Goal: Task Accomplishment & Management: Use online tool/utility

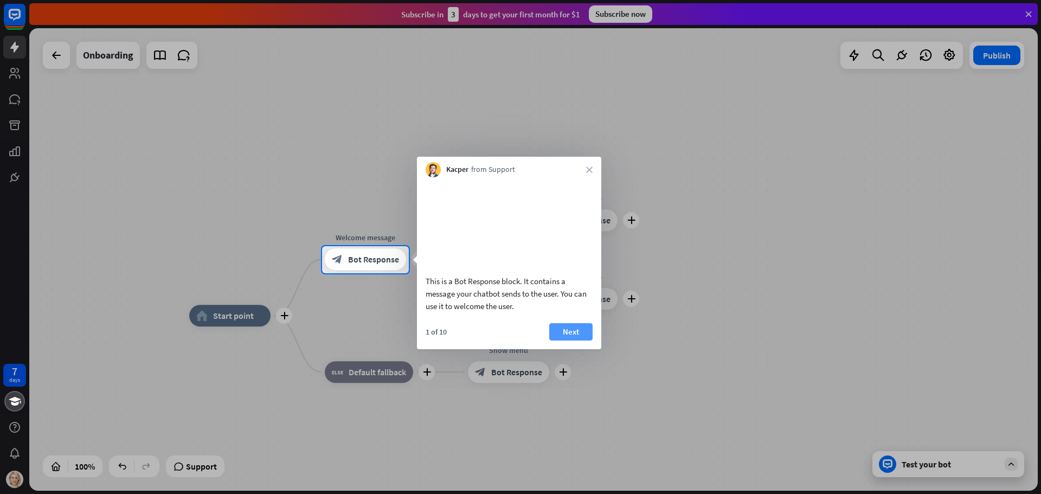
click at [562, 337] on button "Next" at bounding box center [570, 331] width 43 height 17
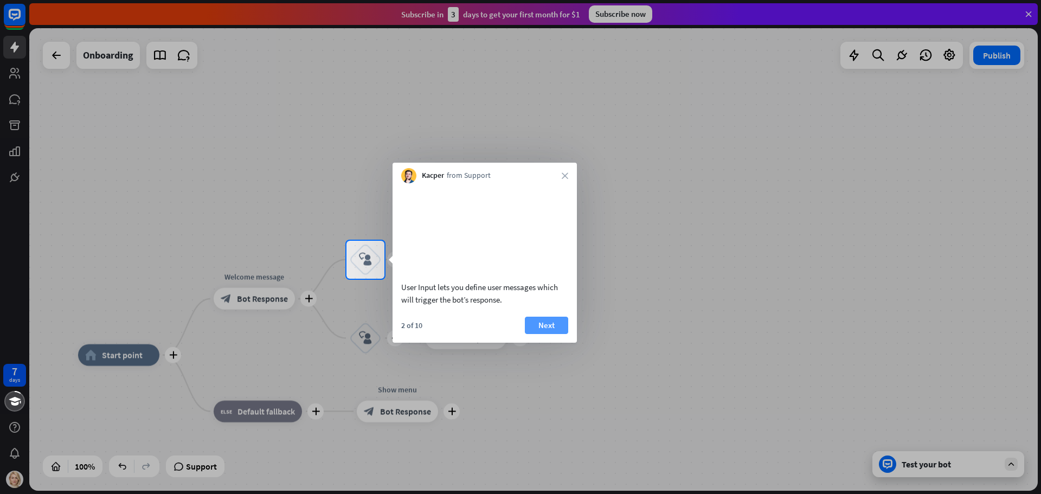
click at [542, 333] on button "Next" at bounding box center [546, 325] width 43 height 17
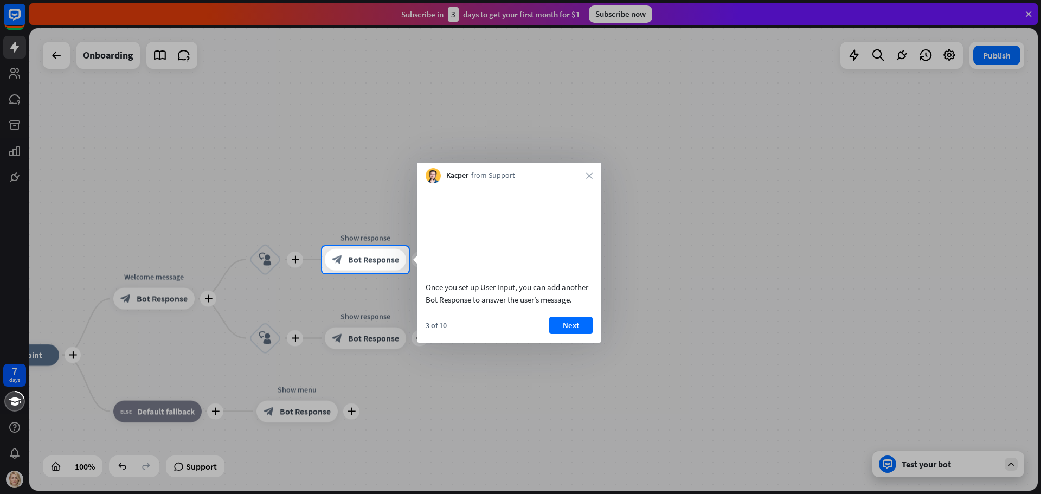
drag, startPoint x: 559, startPoint y: 329, endPoint x: 558, endPoint y: 336, distance: 7.7
click at [558, 330] on div "Once you set up User Input, you can add another Bot Response to answer the user…" at bounding box center [509, 262] width 184 height 159
click at [558, 334] on button "Next" at bounding box center [570, 325] width 43 height 17
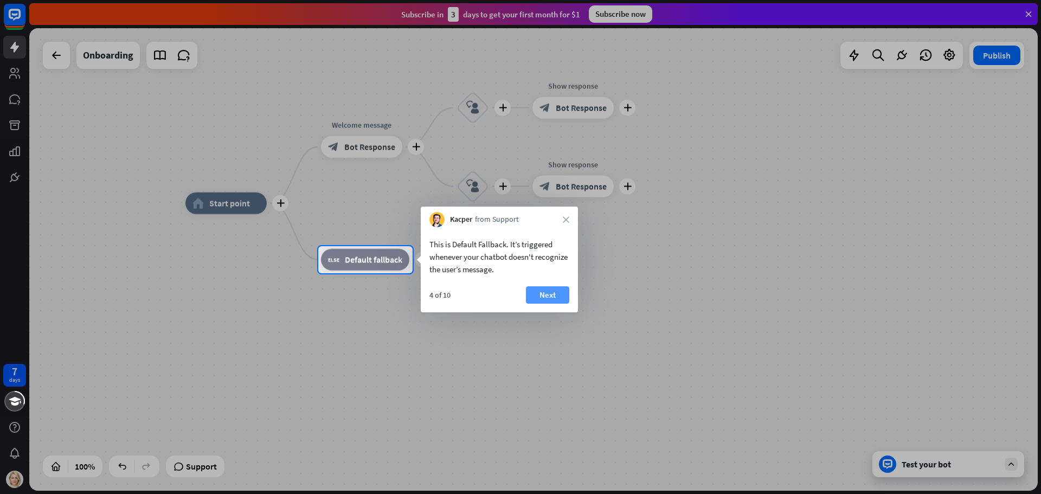
click at [556, 290] on button "Next" at bounding box center [547, 294] width 43 height 17
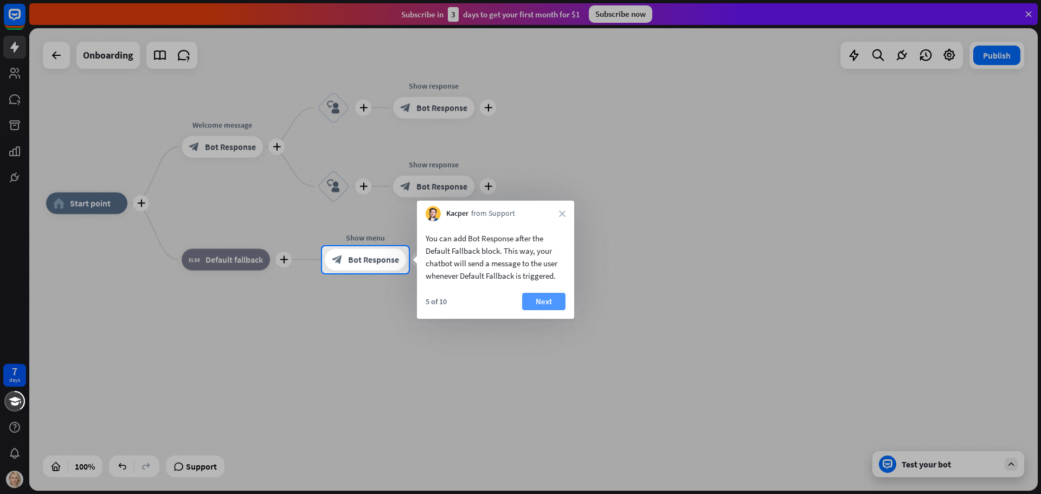
click at [525, 303] on button "Next" at bounding box center [543, 301] width 43 height 17
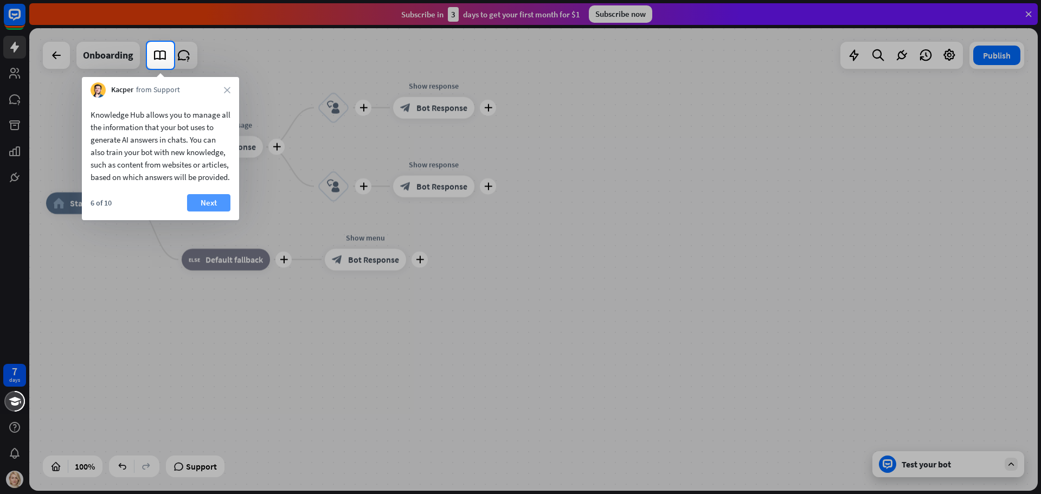
click at [193, 211] on button "Next" at bounding box center [208, 202] width 43 height 17
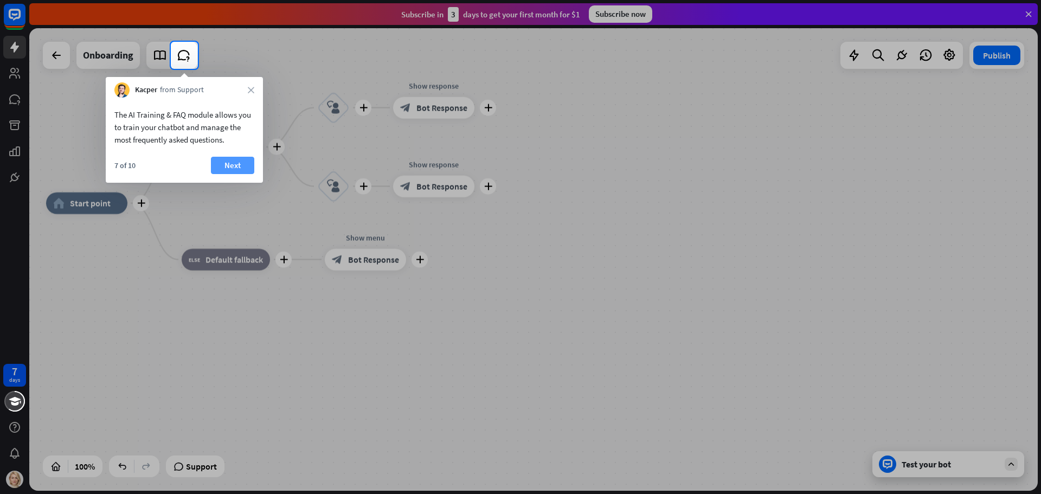
click at [243, 167] on button "Next" at bounding box center [232, 165] width 43 height 17
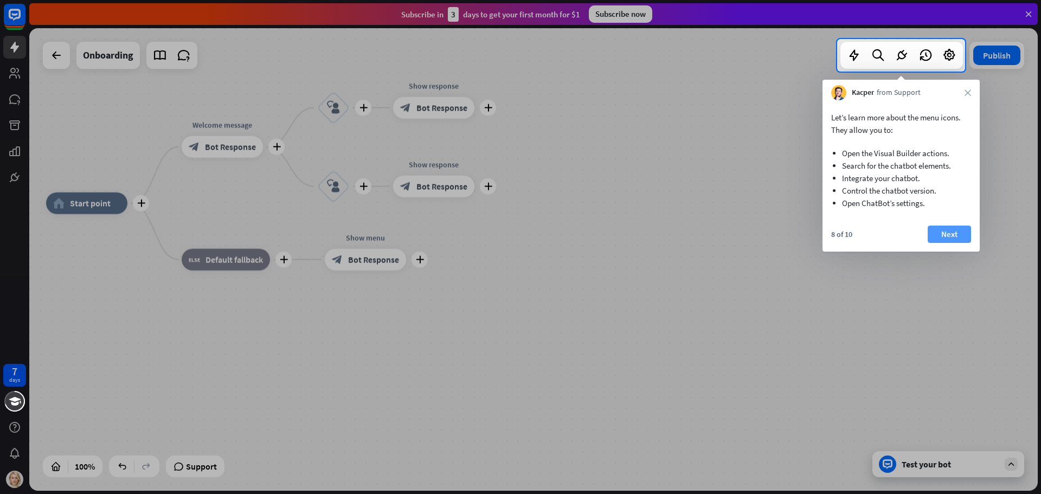
click at [967, 233] on button "Next" at bounding box center [949, 234] width 43 height 17
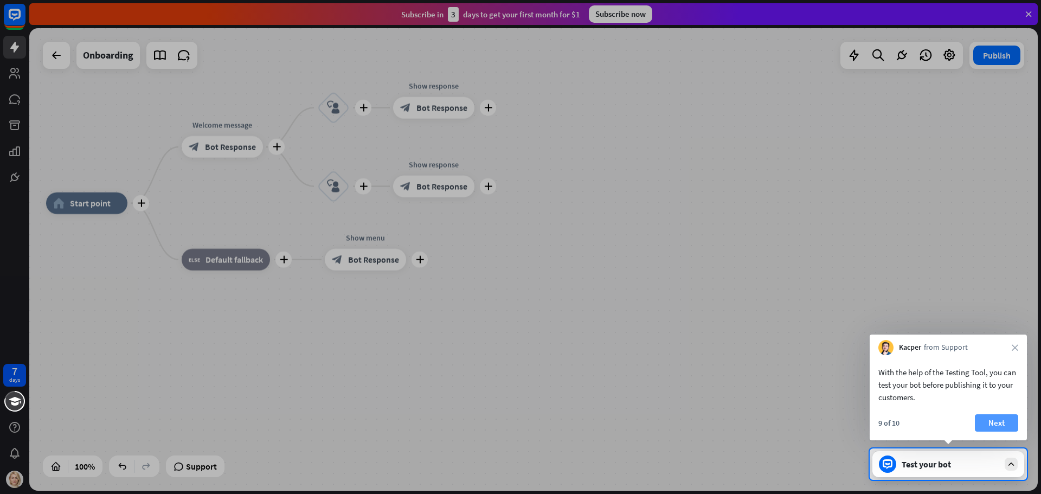
click at [997, 422] on button "Next" at bounding box center [996, 422] width 43 height 17
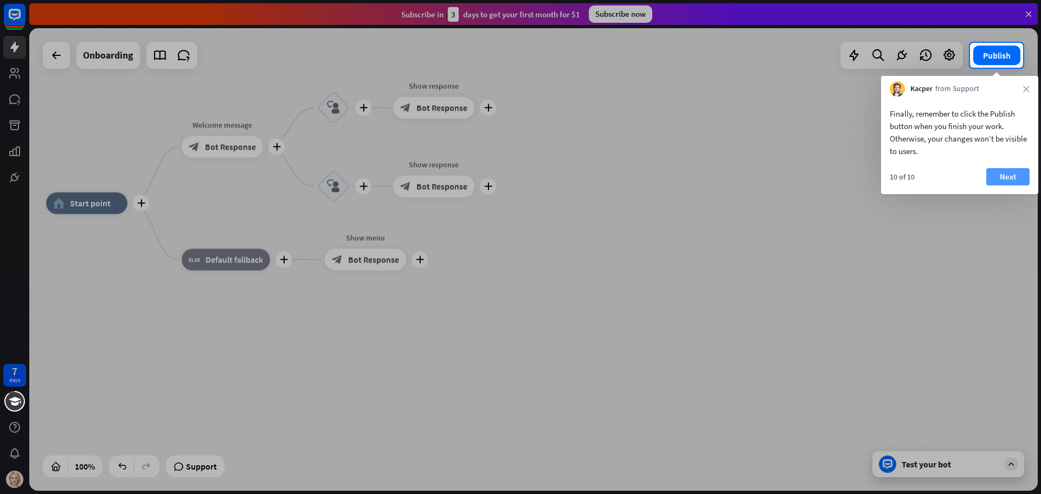
click at [1019, 184] on button "Next" at bounding box center [1007, 176] width 43 height 17
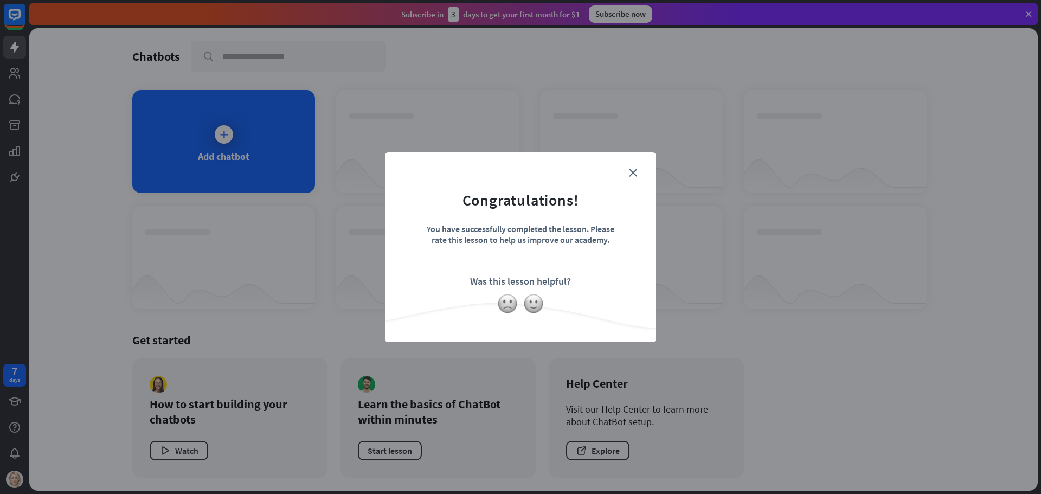
click at [637, 182] on form "Congratulations! You have successfully completed the lesson. Please rate this l…" at bounding box center [521, 231] width 244 height 130
click at [631, 169] on icon "close" at bounding box center [633, 173] width 8 height 8
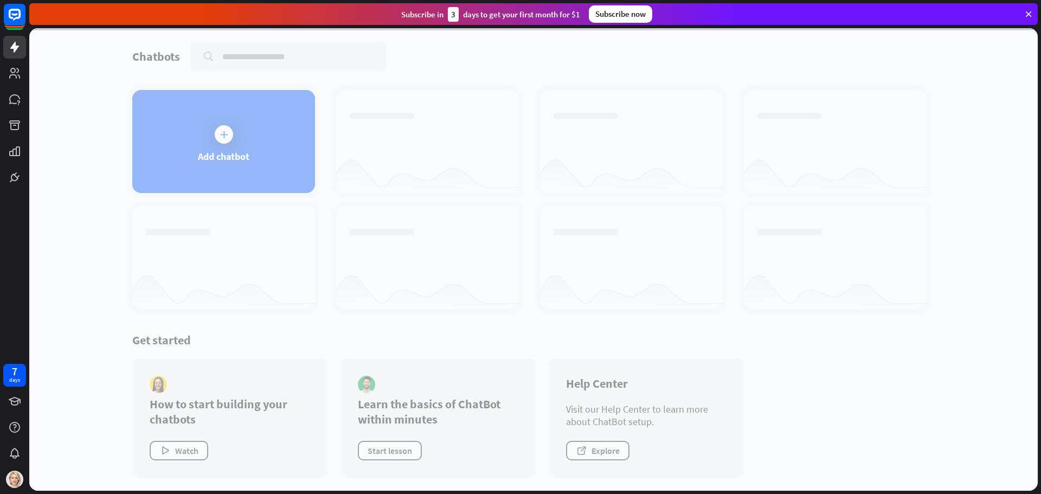
click at [223, 141] on div at bounding box center [533, 259] width 1009 height 463
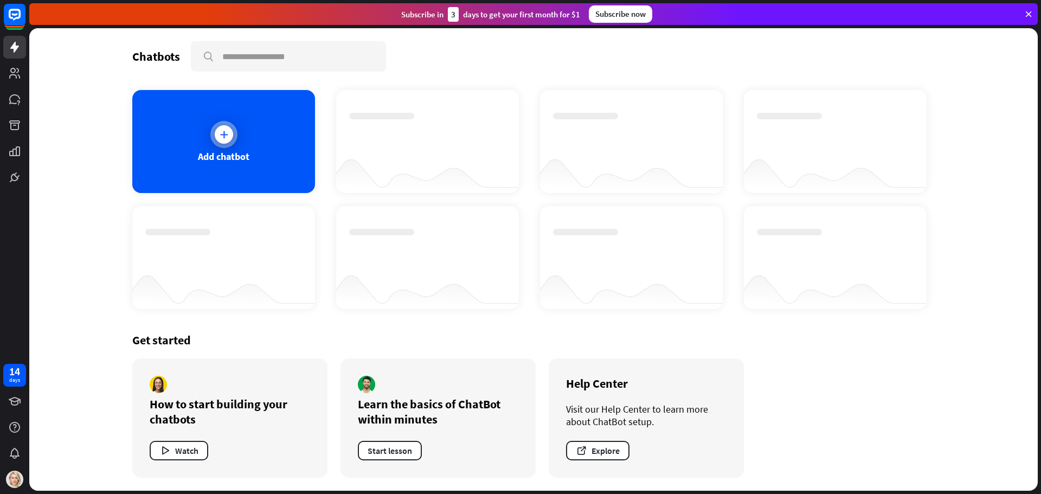
click at [219, 130] on icon at bounding box center [224, 134] width 11 height 11
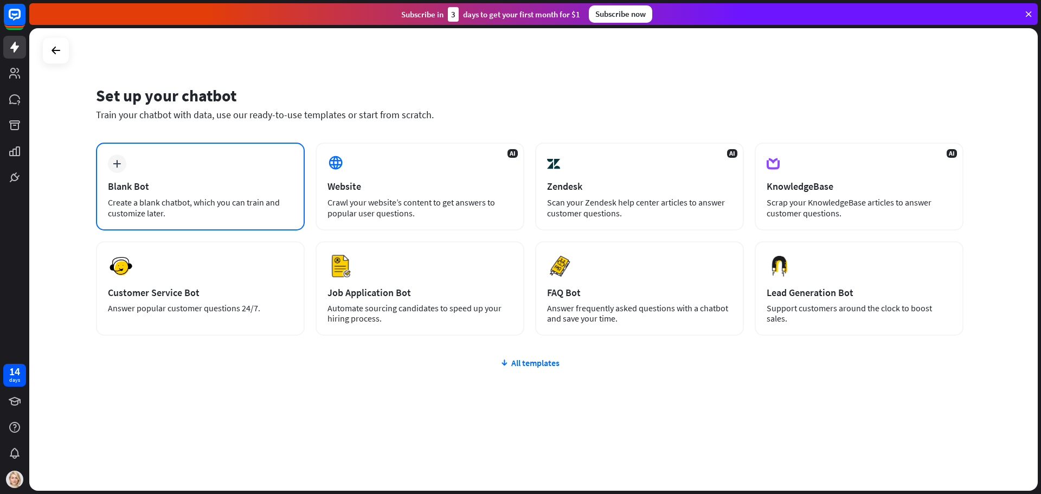
click at [189, 169] on div "plus Blank Bot Create a blank chatbot, which you can train and customize later." at bounding box center [200, 187] width 209 height 88
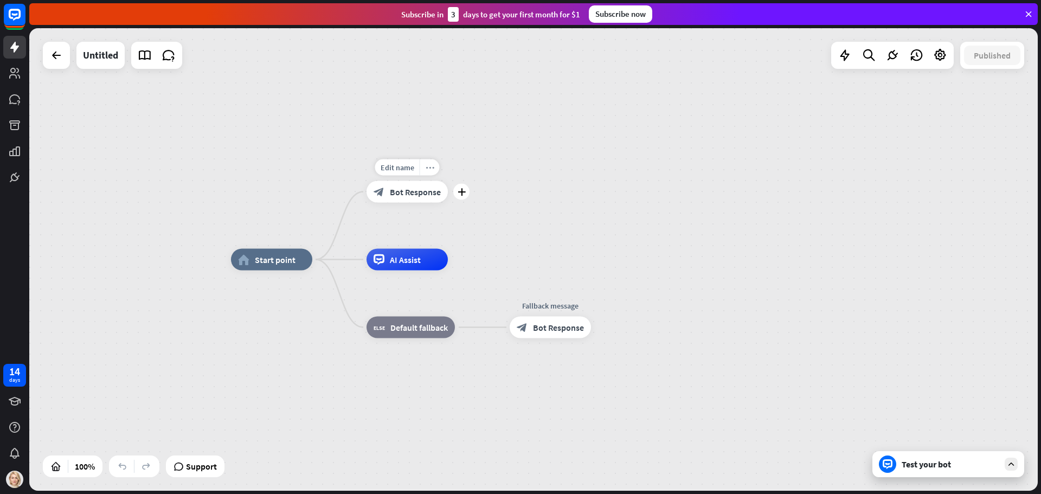
click at [429, 168] on icon "more_horiz" at bounding box center [430, 167] width 9 height 8
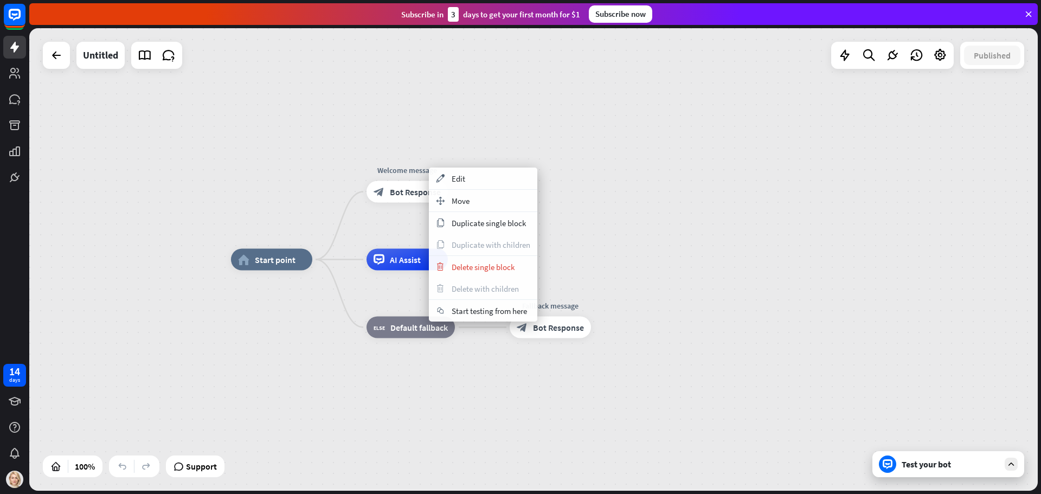
click at [688, 252] on div "home_2 Start point Welcome message block_bot_response Bot Response AI Assist bl…" at bounding box center [533, 259] width 1009 height 463
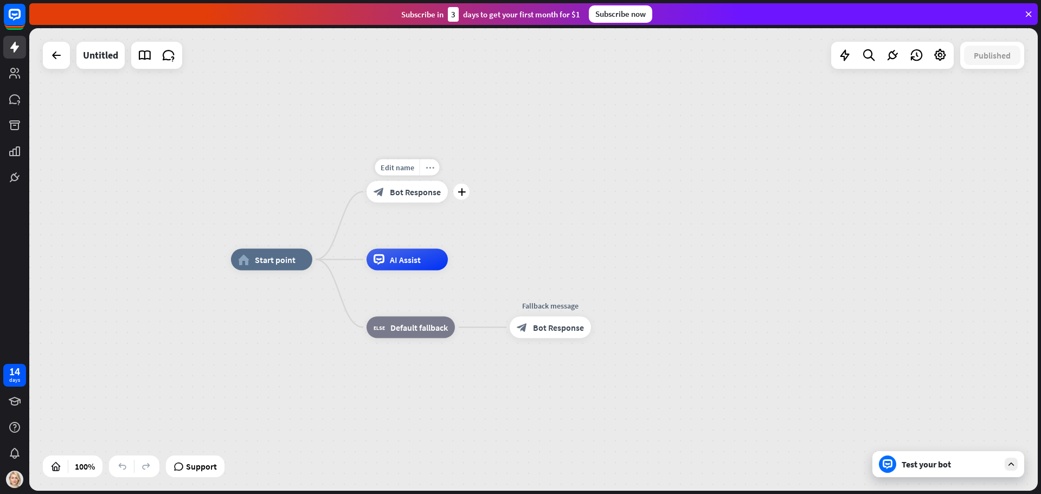
click at [430, 169] on icon "more_horiz" at bounding box center [430, 167] width 9 height 8
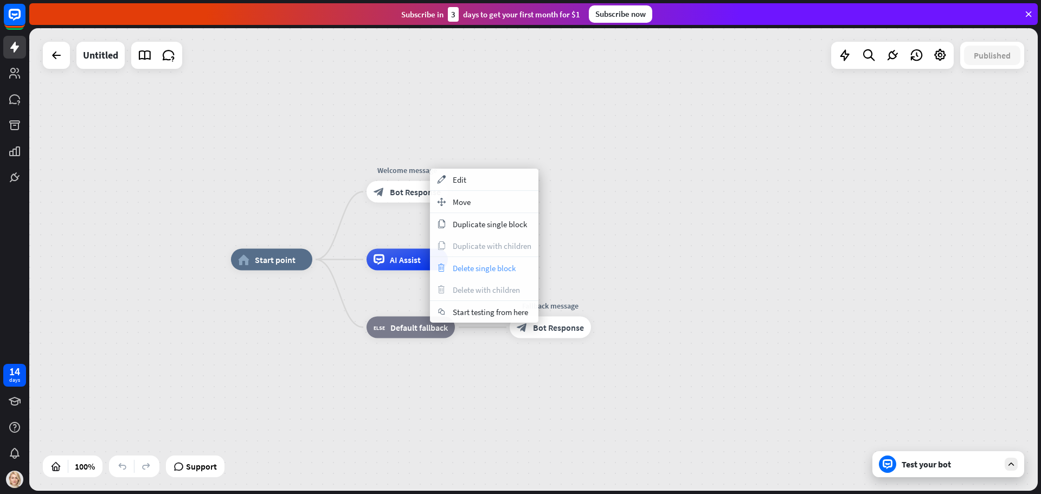
click at [494, 268] on span "Delete single block" at bounding box center [484, 268] width 63 height 10
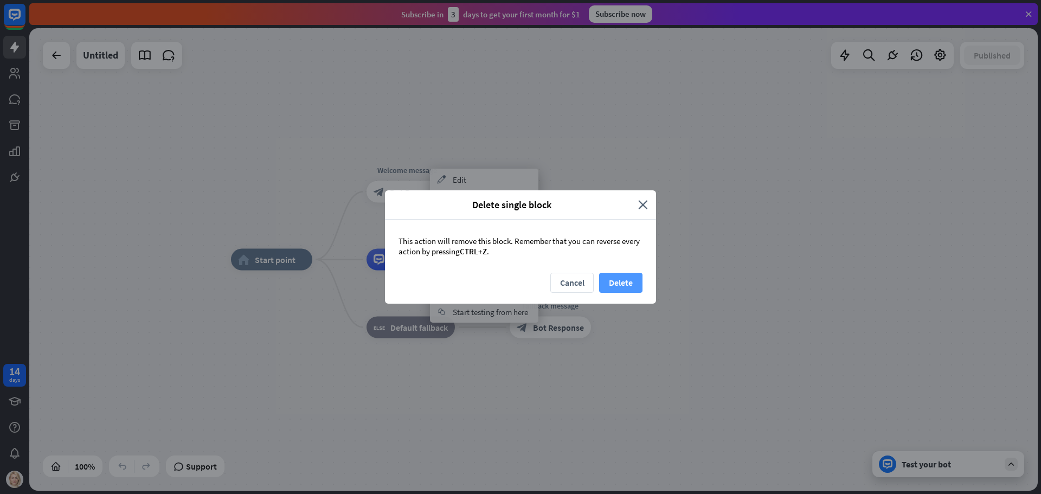
click at [632, 283] on button "Delete" at bounding box center [620, 283] width 43 height 20
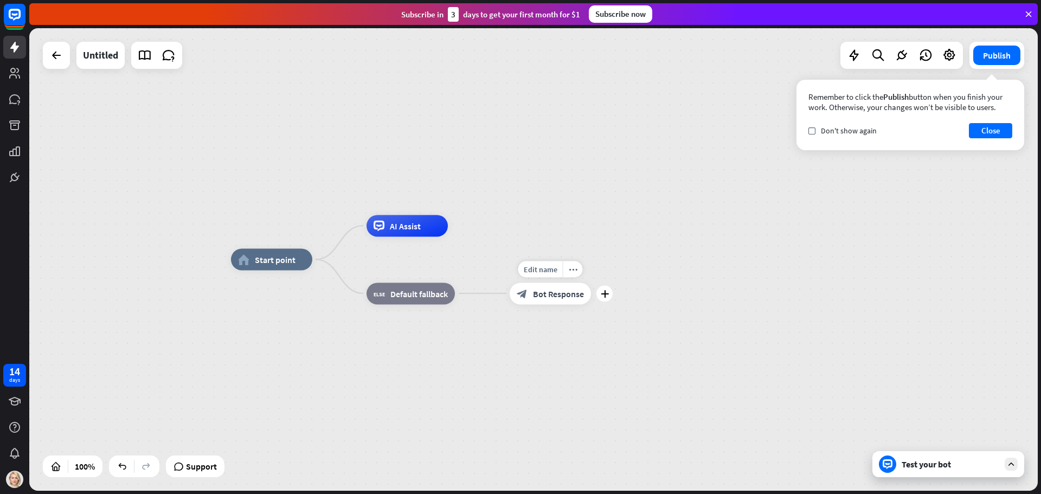
click at [573, 296] on span "Bot Response" at bounding box center [558, 293] width 51 height 11
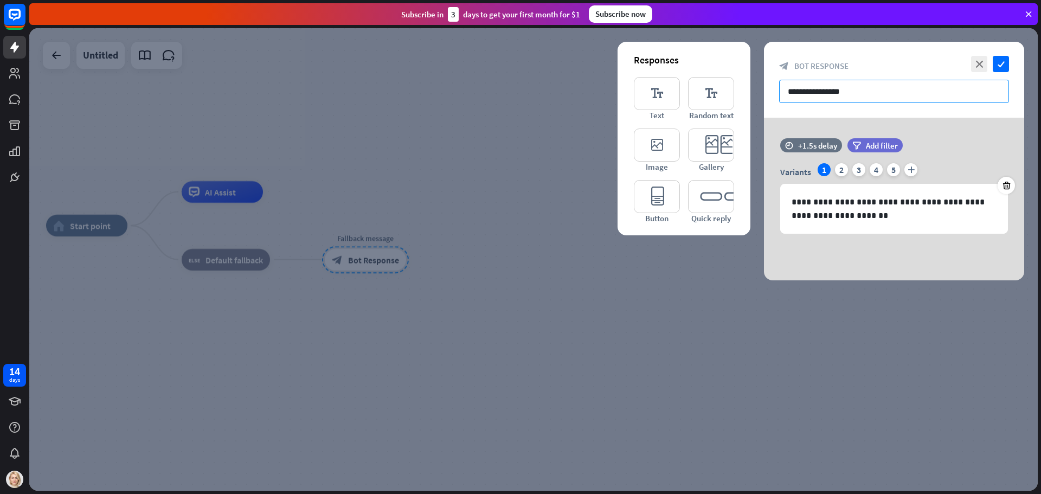
click at [852, 89] on input "**********" at bounding box center [894, 91] width 230 height 23
click at [657, 98] on icon "editor_text" at bounding box center [657, 93] width 46 height 33
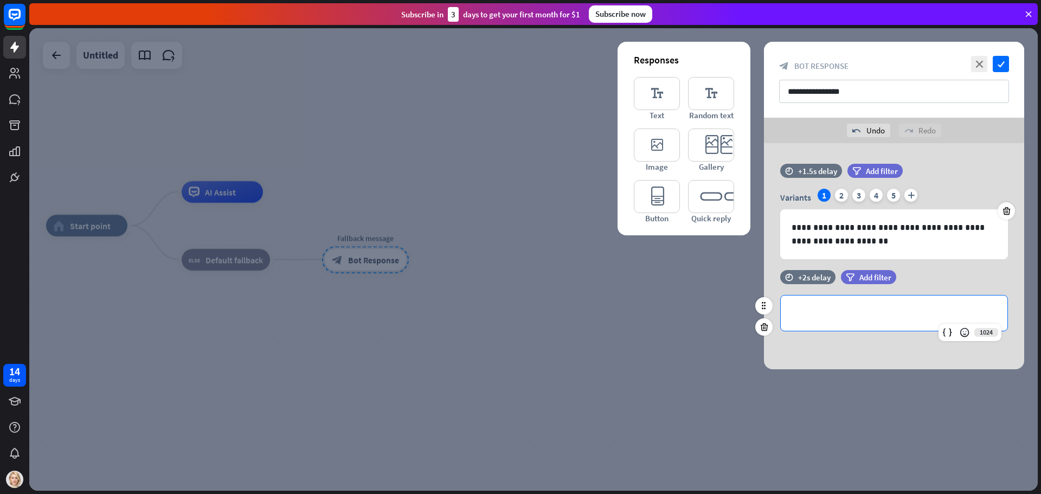
click at [845, 308] on p "**********" at bounding box center [894, 313] width 205 height 14
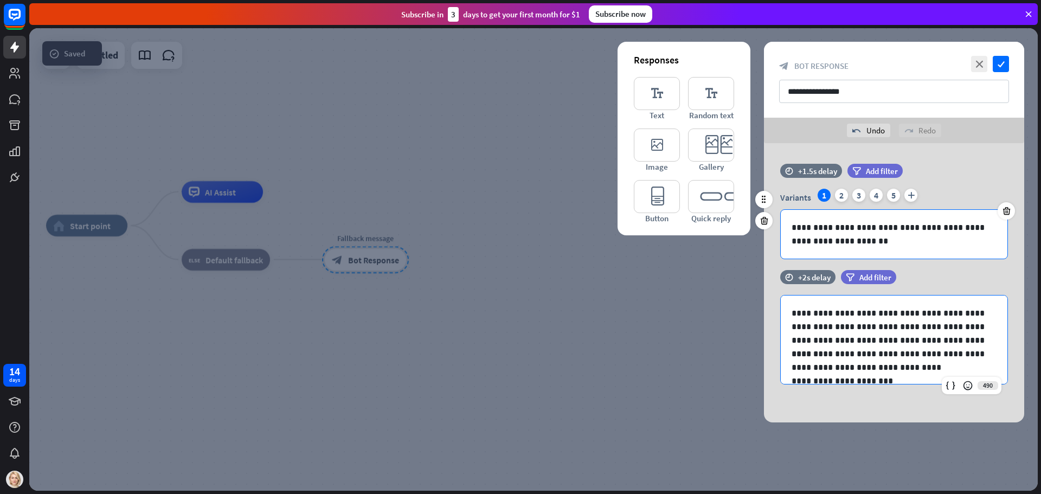
click at [858, 223] on p "**********" at bounding box center [894, 234] width 205 height 27
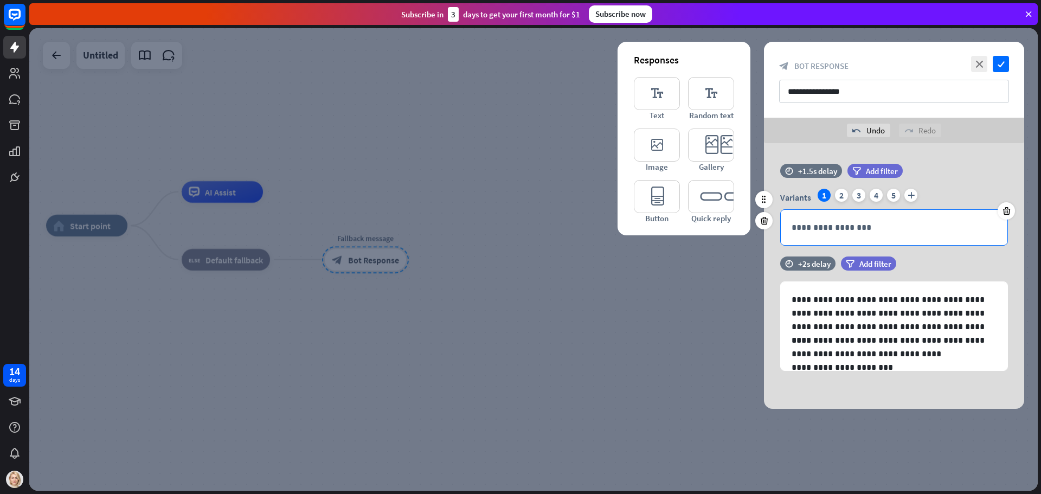
click at [829, 209] on div "**********" at bounding box center [894, 227] width 228 height 36
click at [841, 222] on p "**********" at bounding box center [894, 228] width 205 height 14
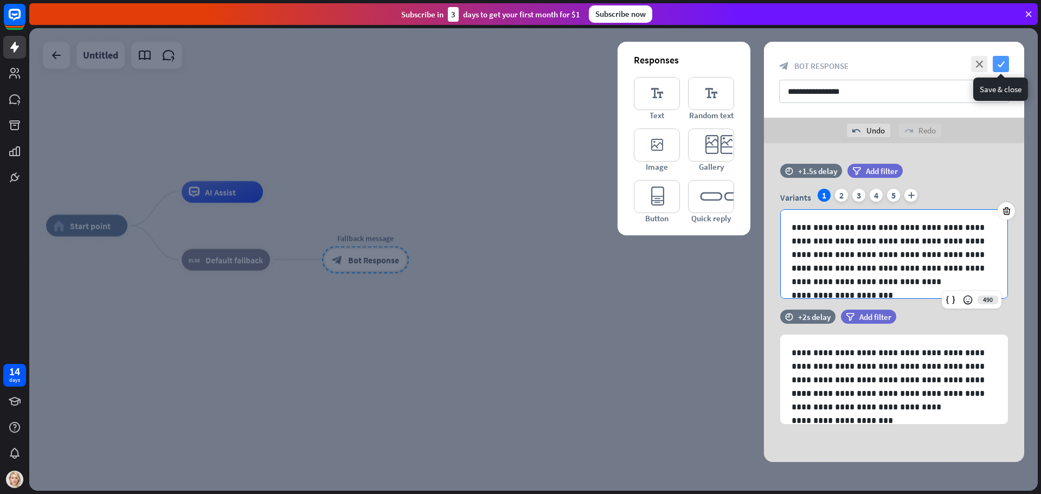
click at [998, 67] on icon "check" at bounding box center [1001, 64] width 16 height 16
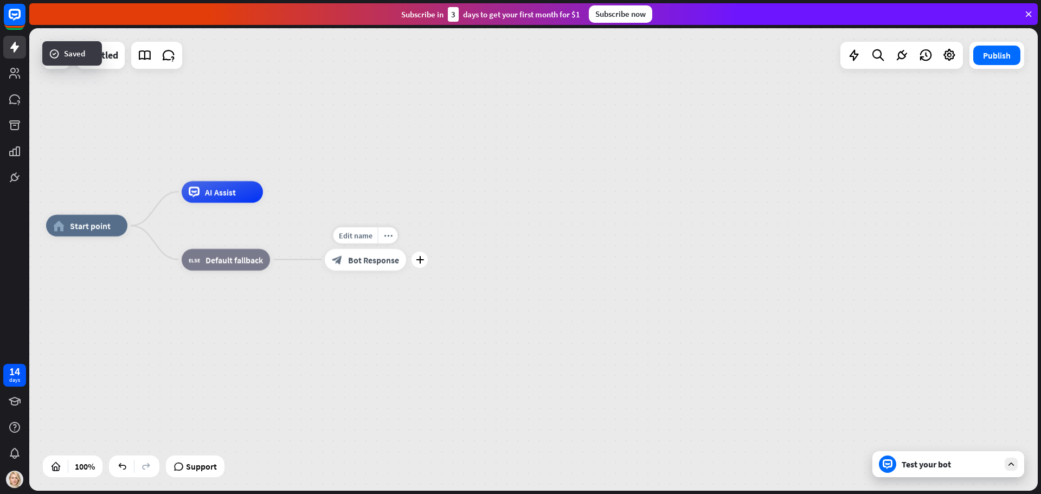
click at [362, 256] on span "Bot Response" at bounding box center [373, 259] width 51 height 11
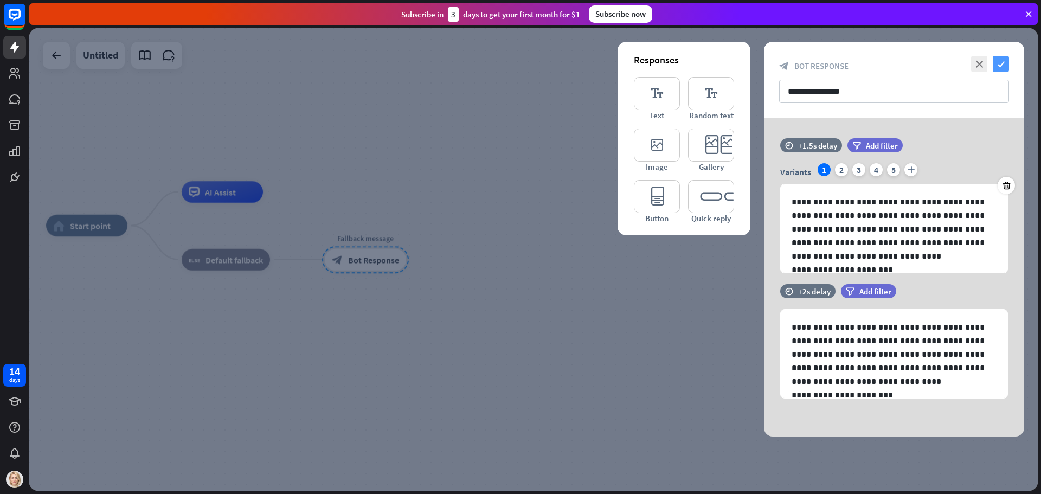
click at [1001, 58] on icon "check" at bounding box center [1001, 64] width 16 height 16
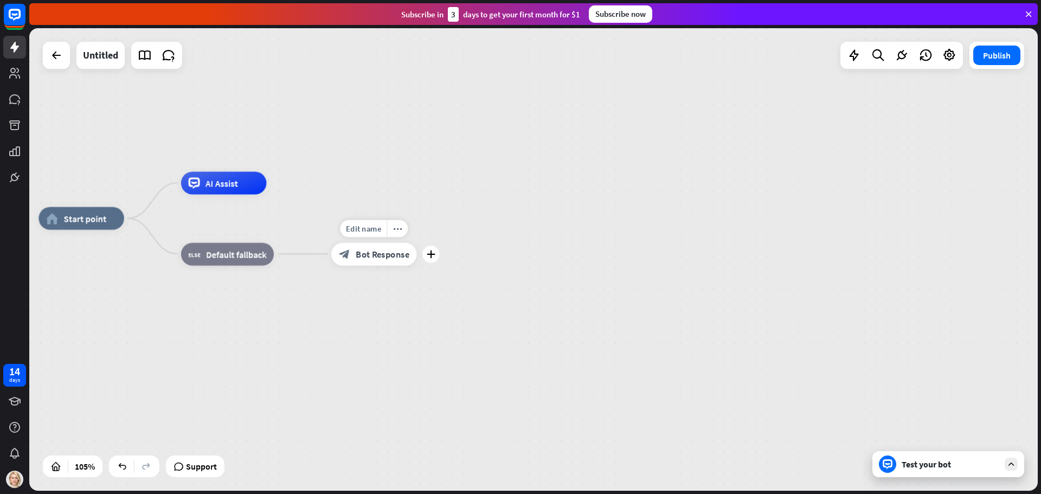
click at [379, 252] on span "Bot Response" at bounding box center [383, 253] width 54 height 11
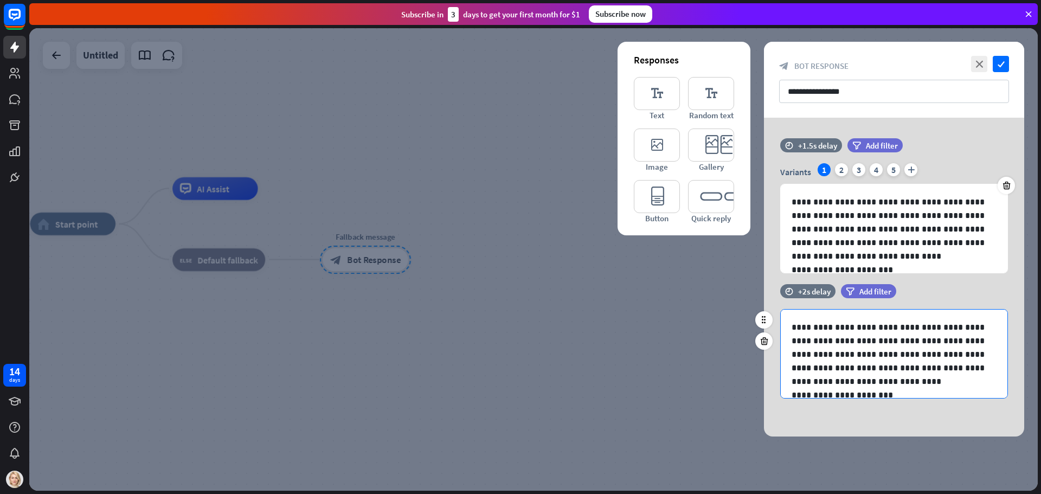
scroll to position [137, 0]
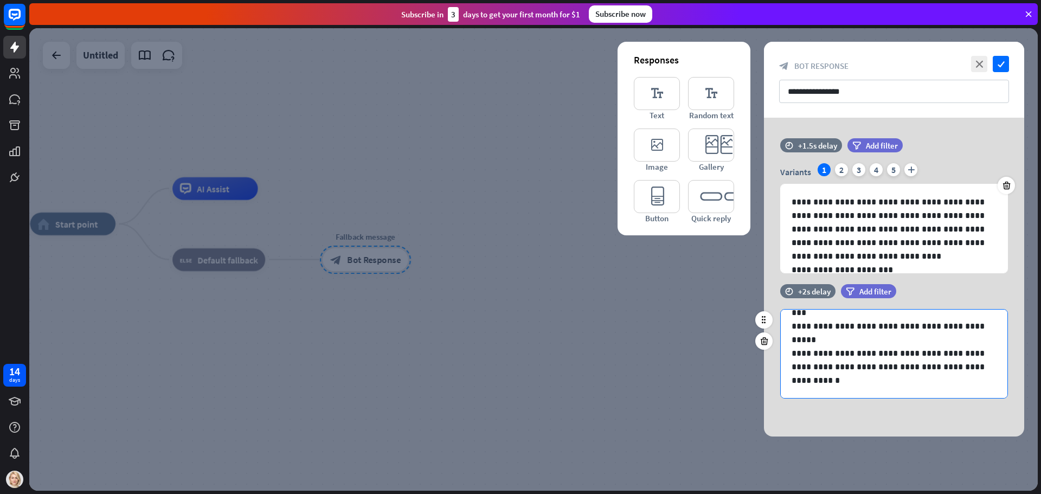
click at [882, 353] on p "**********" at bounding box center [890, 367] width 197 height 41
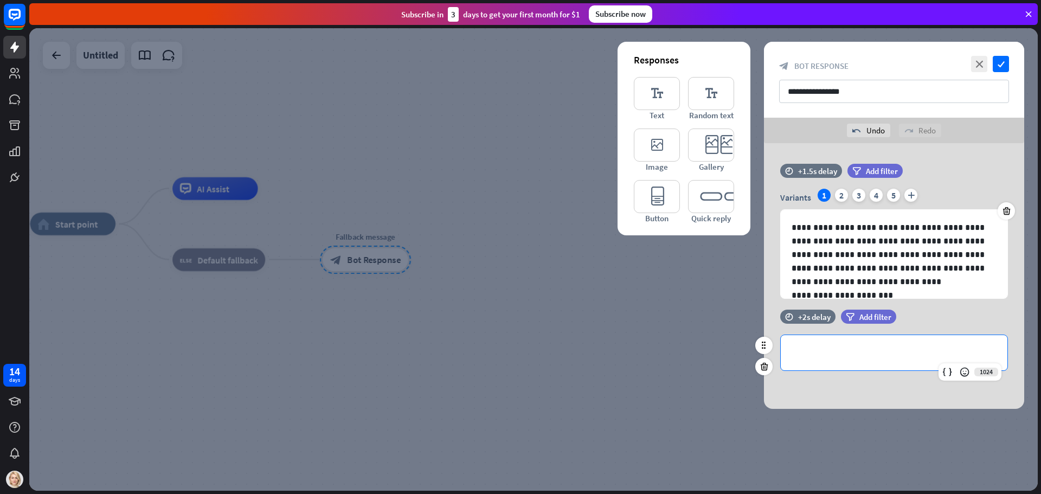
drag, startPoint x: 915, startPoint y: 338, endPoint x: 878, endPoint y: 344, distance: 37.9
click at [868, 355] on p "**********" at bounding box center [894, 353] width 205 height 14
click at [1000, 65] on icon "check" at bounding box center [1001, 64] width 16 height 16
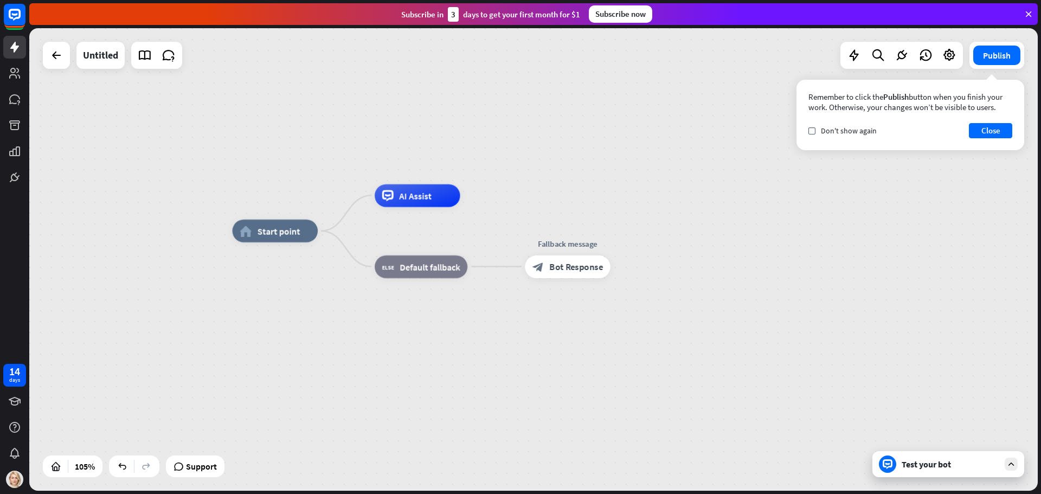
drag, startPoint x: 87, startPoint y: 290, endPoint x: 284, endPoint y: 269, distance: 197.4
click at [286, 269] on div "home_2 Start point AI Assist block_fallback Default fallback Fallback message b…" at bounding box center [762, 474] width 1059 height 486
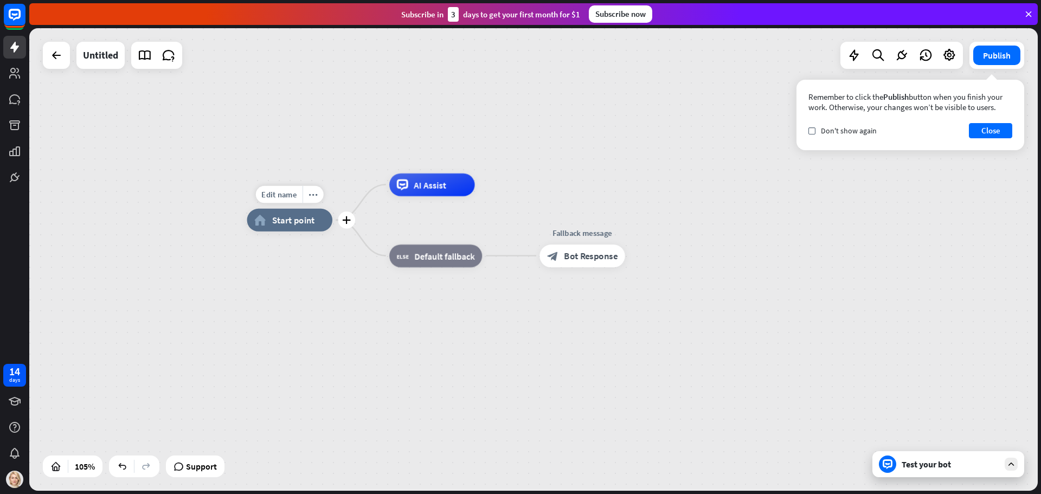
drag, startPoint x: 228, startPoint y: 230, endPoint x: 205, endPoint y: 240, distance: 24.6
click at [247, 232] on div "Edit name more_horiz plus home_2 Start point" at bounding box center [290, 220] width 86 height 23
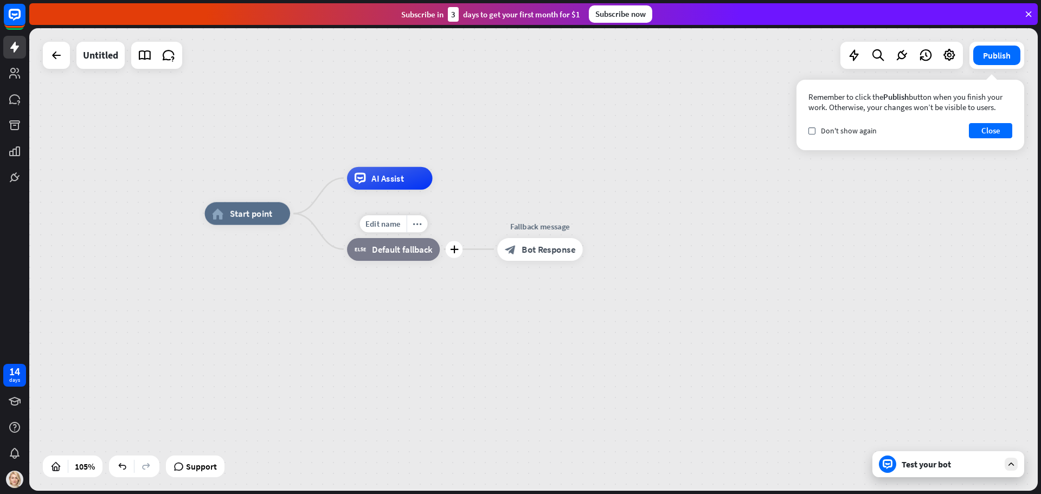
click at [403, 260] on div "Edit name more_horiz plus block_fallback Default fallback" at bounding box center [393, 249] width 93 height 23
click at [399, 256] on div "block_fallback Default fallback" at bounding box center [392, 249] width 93 height 23
click at [381, 316] on div "home_2 Start point AI Assist Edit name more_horiz block_fallback Default fallba…" at bounding box center [733, 457] width 1059 height 486
click at [399, 181] on span "AI Assist" at bounding box center [386, 177] width 33 height 11
click at [388, 224] on span "Edit name" at bounding box center [381, 224] width 35 height 10
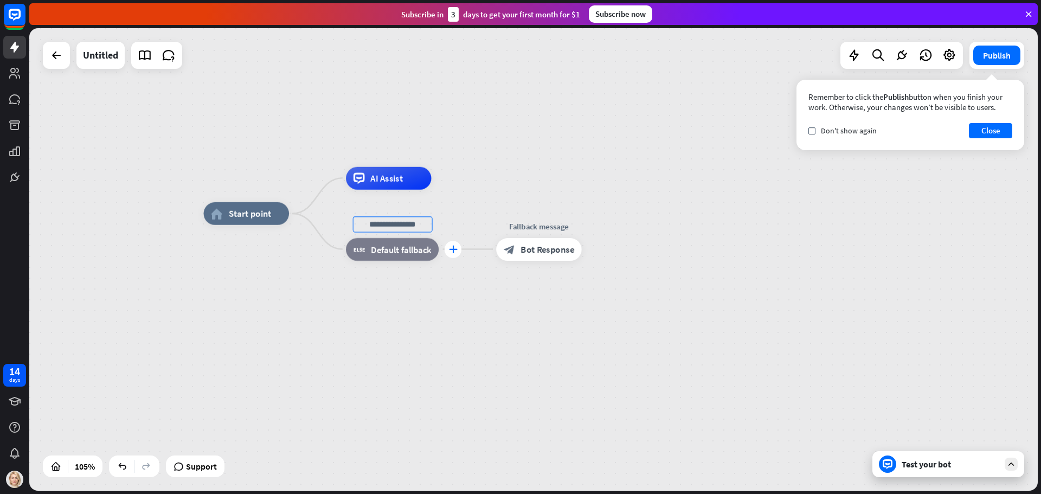
click at [457, 251] on icon "plus" at bounding box center [453, 249] width 9 height 8
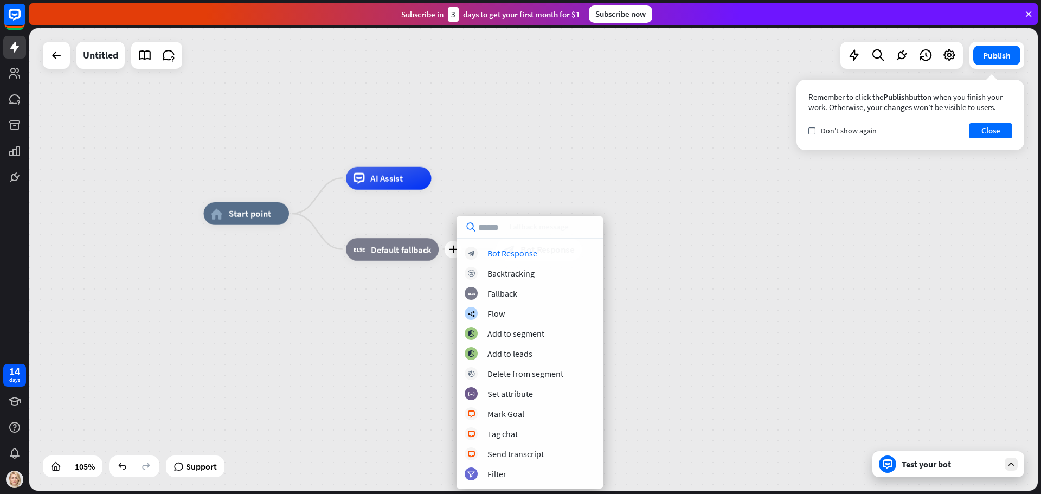
click at [525, 224] on input "text" at bounding box center [530, 227] width 146 height 22
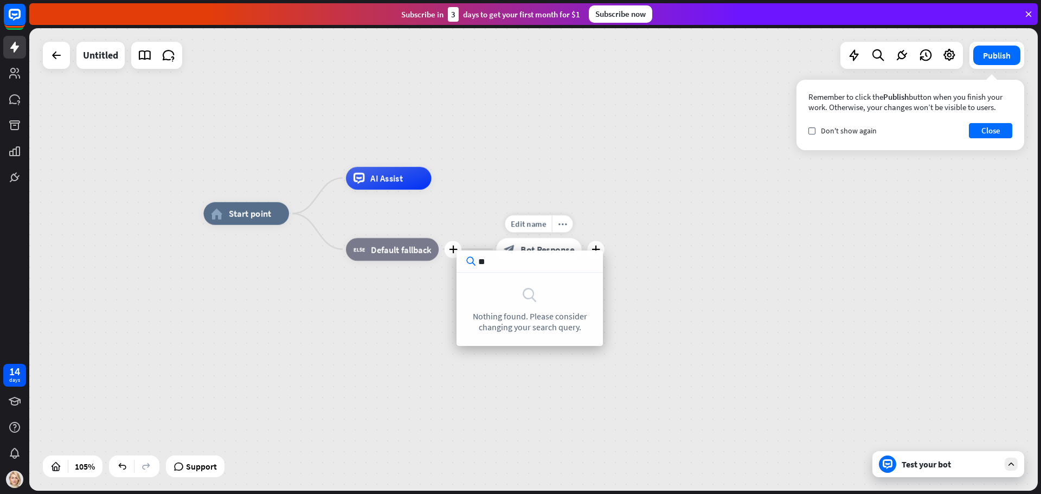
type input "*"
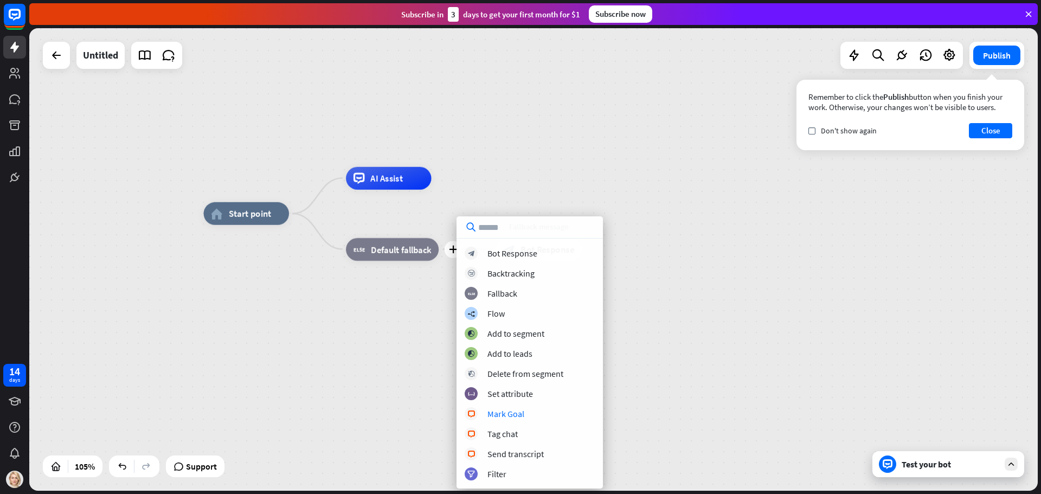
click at [698, 364] on div "home_2 Start point AI Assist plus block_fallback Default fallback Fallback mess…" at bounding box center [733, 457] width 1059 height 486
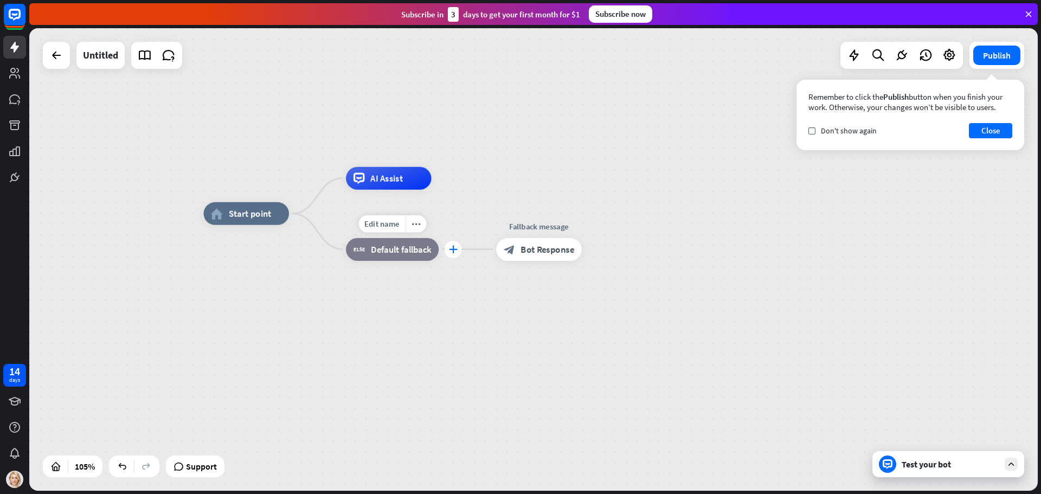
click at [456, 254] on div "plus" at bounding box center [453, 249] width 17 height 17
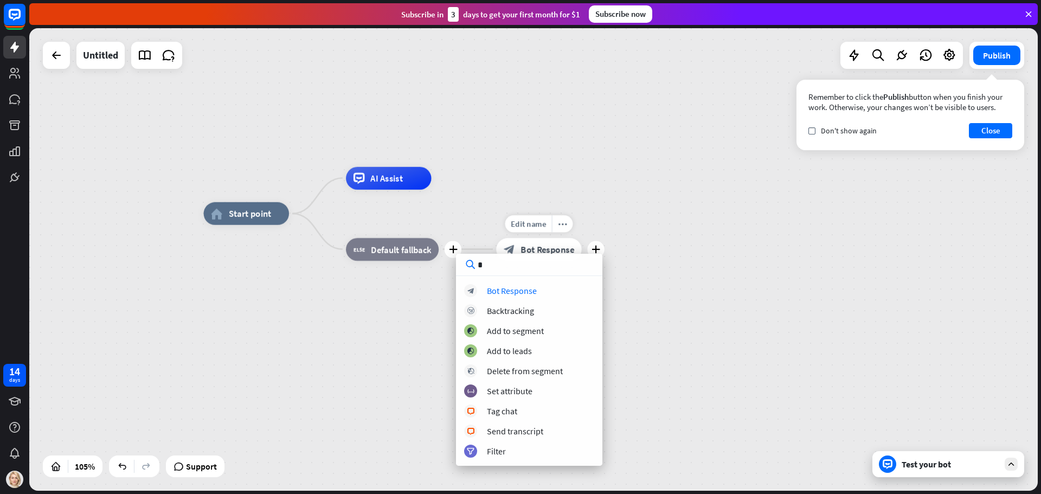
type input "**"
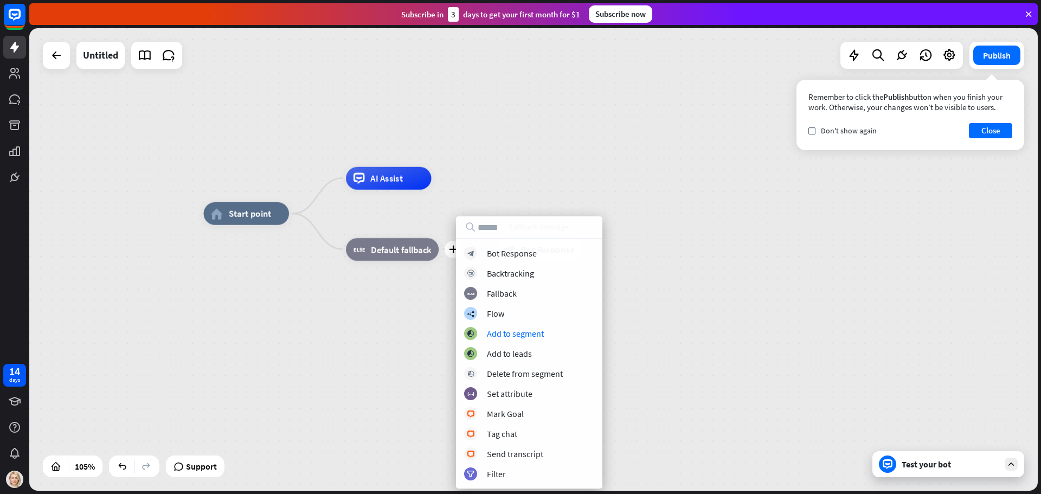
click at [333, 316] on div "home_2 Start point AI Assist plus block_fallback Default fallback Fallback mess…" at bounding box center [733, 457] width 1059 height 486
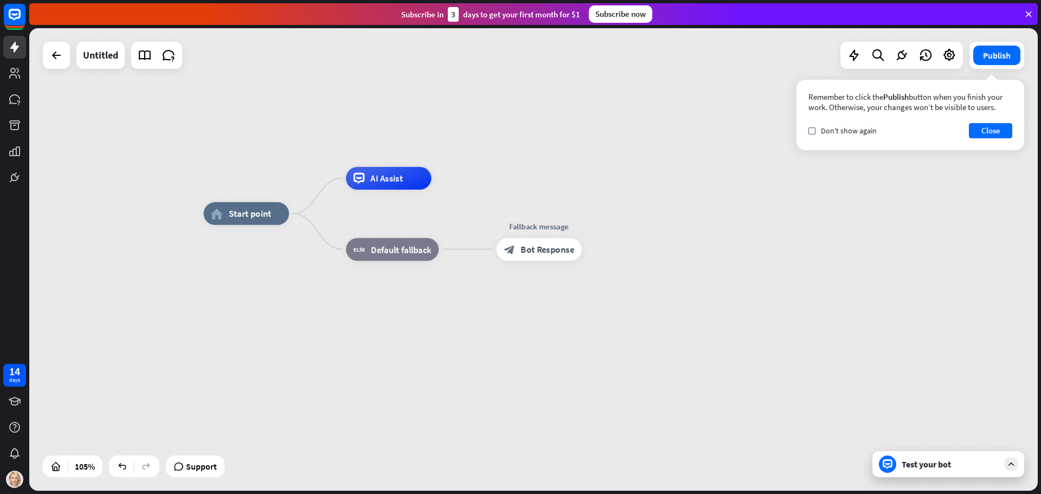
click at [315, 236] on div "home_2 Start point AI Assist block_fallback Default fallback Fallback message b…" at bounding box center [733, 457] width 1059 height 486
click at [255, 219] on span "Start point" at bounding box center [250, 213] width 43 height 11
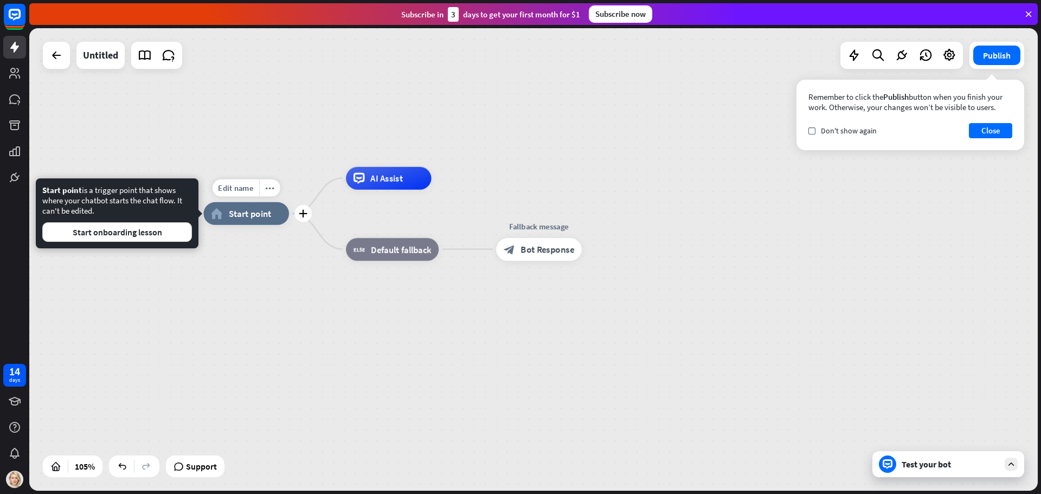
click at [325, 288] on div "Edit name more_horiz plus home_2 Start point AI Assist block_fallback Default f…" at bounding box center [733, 457] width 1059 height 486
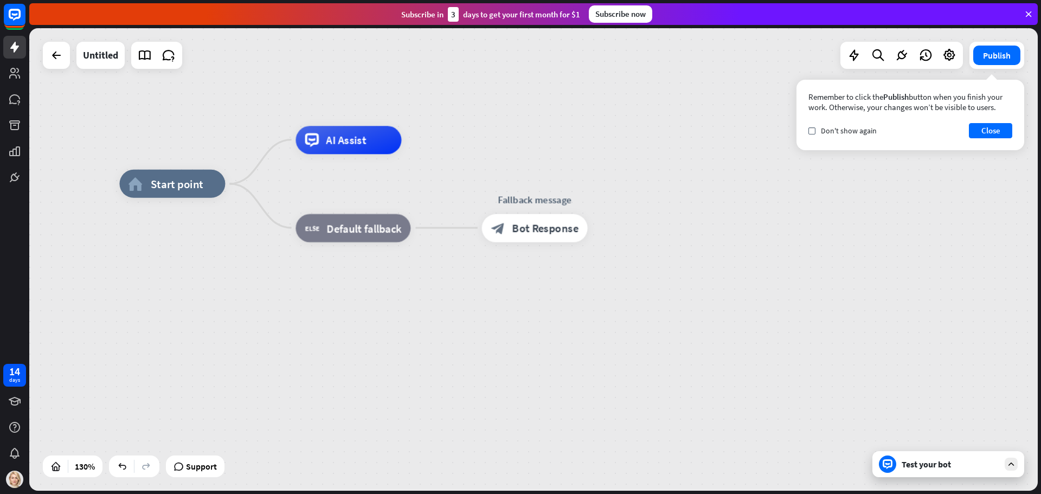
click at [927, 460] on div "Test your bot" at bounding box center [951, 464] width 98 height 11
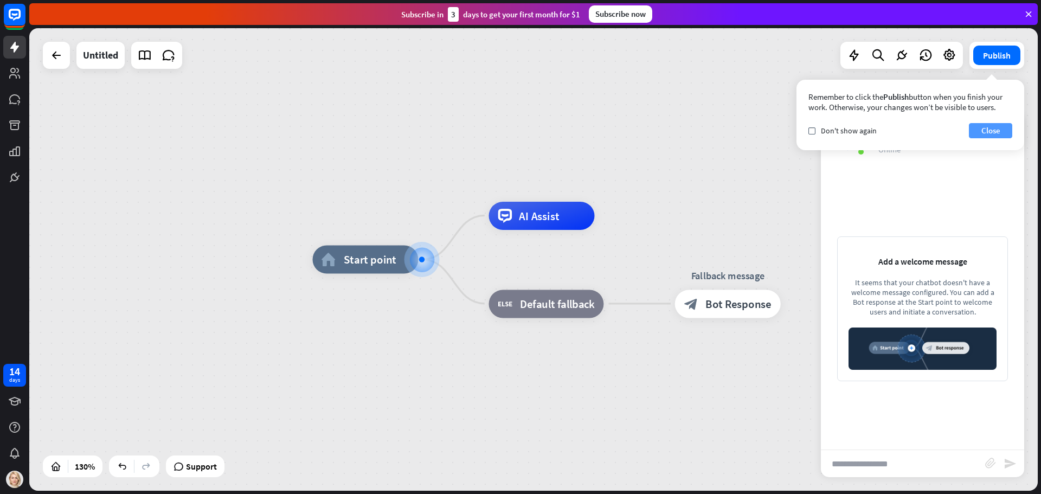
click at [998, 125] on button "Close" at bounding box center [990, 130] width 43 height 15
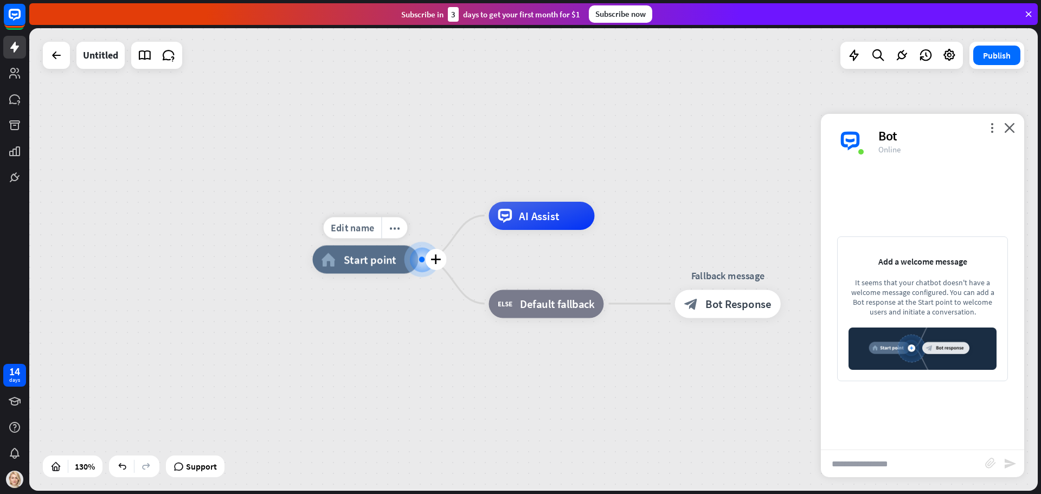
click at [421, 260] on div at bounding box center [421, 258] width 5 height 5
click at [449, 259] on div "Edit name more_[PERSON_NAME] home_2 Start point AI Assist block_fallback Defaul…" at bounding box center [533, 259] width 1009 height 463
click at [429, 257] on div "plus" at bounding box center [436, 259] width 21 height 21
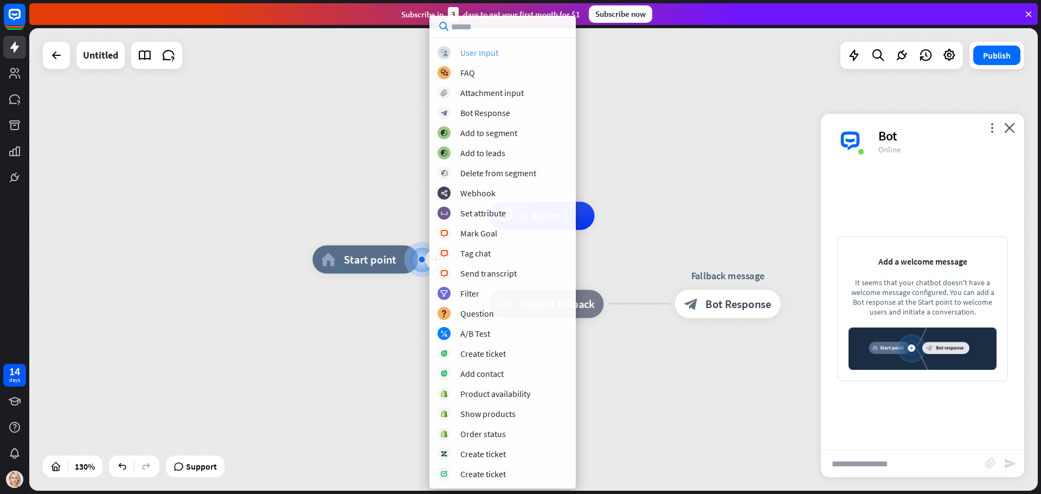
click at [487, 49] on div "User Input" at bounding box center [479, 52] width 38 height 11
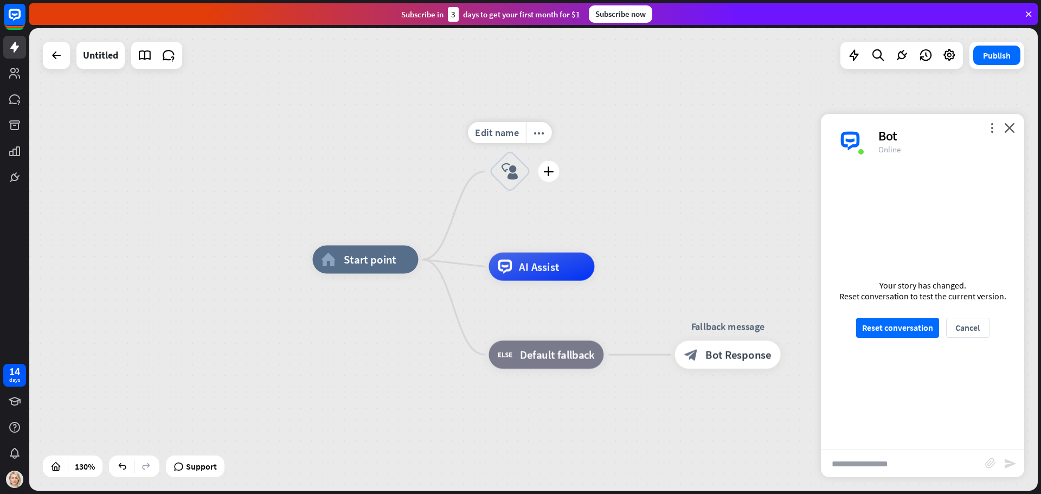
click at [512, 168] on icon "block_user_input" at bounding box center [510, 171] width 17 height 17
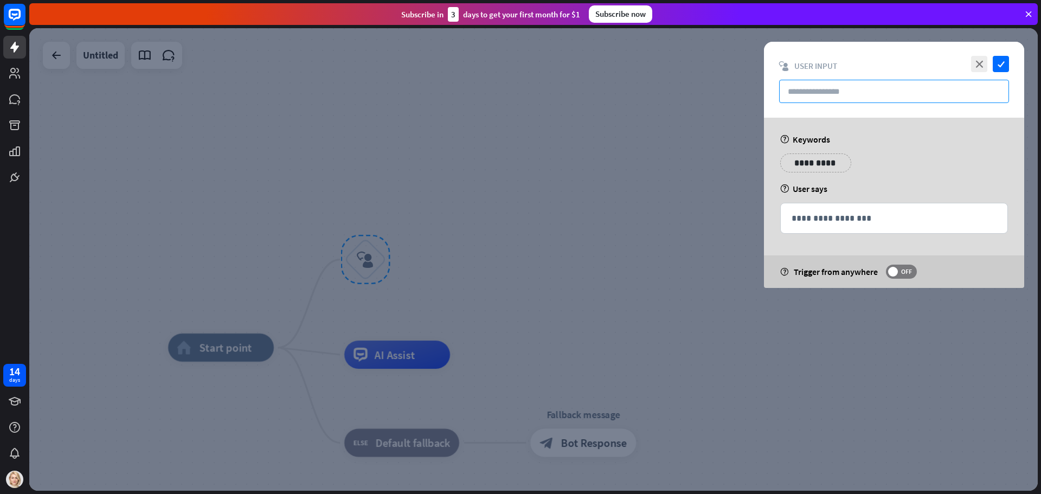
click at [783, 95] on input "text" at bounding box center [894, 91] width 230 height 23
paste input "**********"
type input "**********"
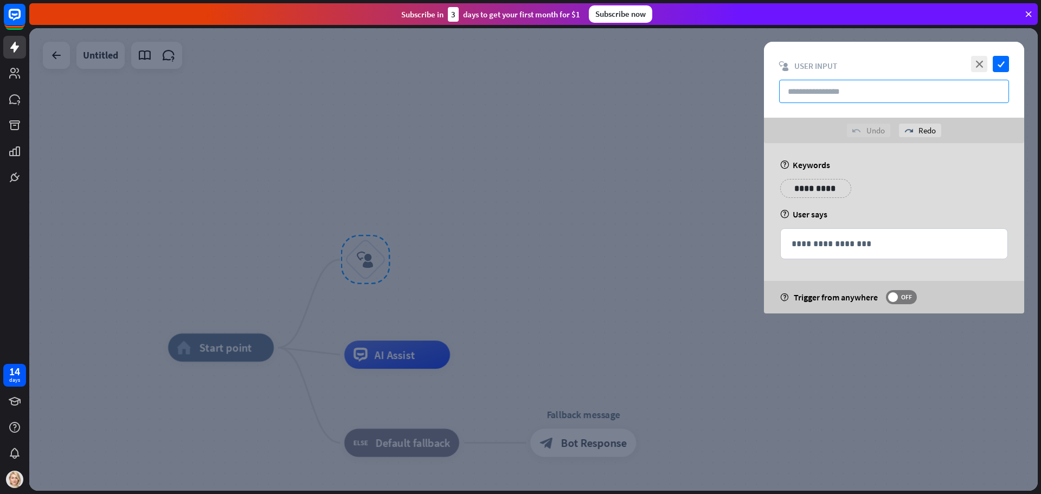
paste input "**********"
type input "**********"
click at [1005, 63] on icon "check" at bounding box center [1001, 64] width 16 height 16
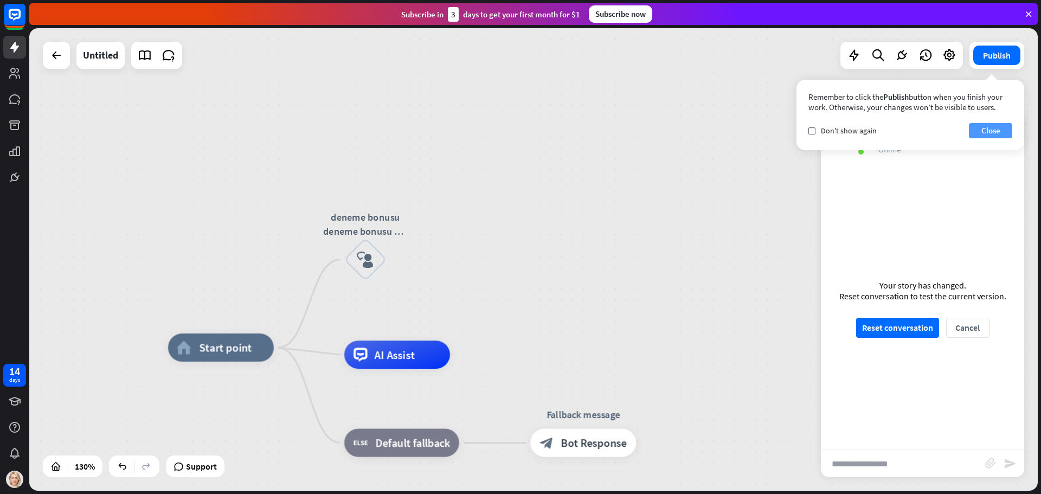
click at [993, 136] on button "Close" at bounding box center [990, 130] width 43 height 15
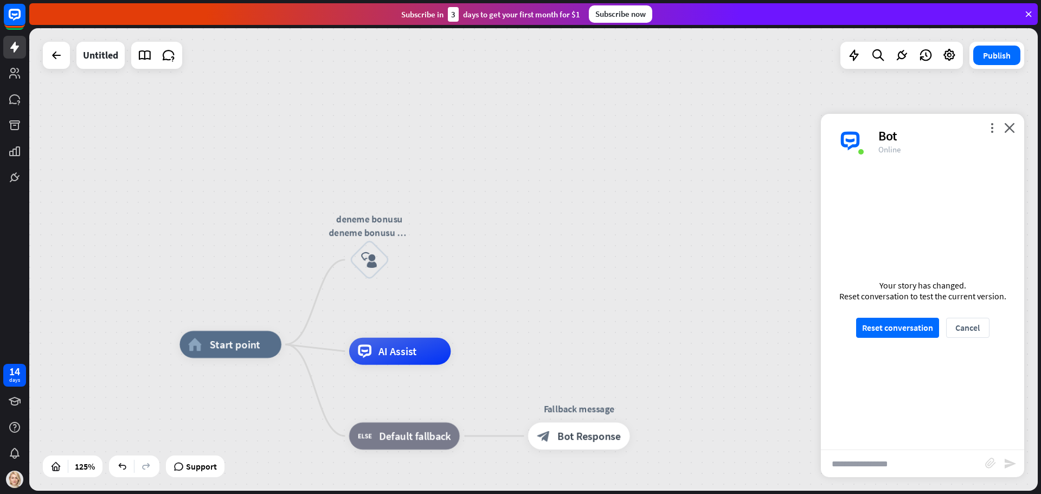
drag, startPoint x: 371, startPoint y: 262, endPoint x: 410, endPoint y: 270, distance: 40.4
click at [487, 324] on div "home_2 Start point deneme bonusu deneme bonusu var mı deneme bonusu aktif mi de…" at bounding box center [533, 259] width 1009 height 463
click at [407, 259] on icon "plus" at bounding box center [407, 260] width 10 height 10
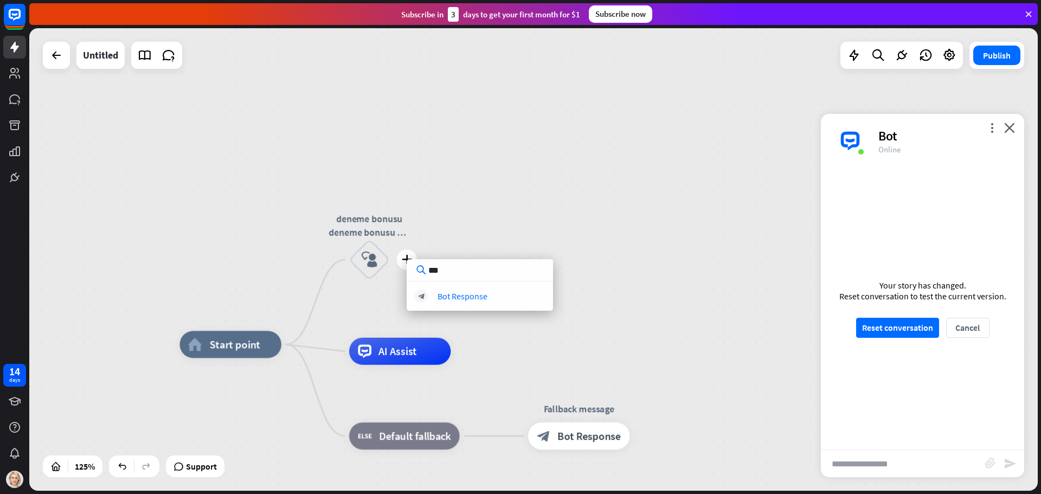
type input "***"
drag, startPoint x: 463, startPoint y: 304, endPoint x: 461, endPoint y: 297, distance: 7.4
click at [462, 304] on div "*** block_bot_response Bot Response" at bounding box center [480, 285] width 146 height 52
click at [461, 297] on div "Bot Response" at bounding box center [463, 296] width 50 height 11
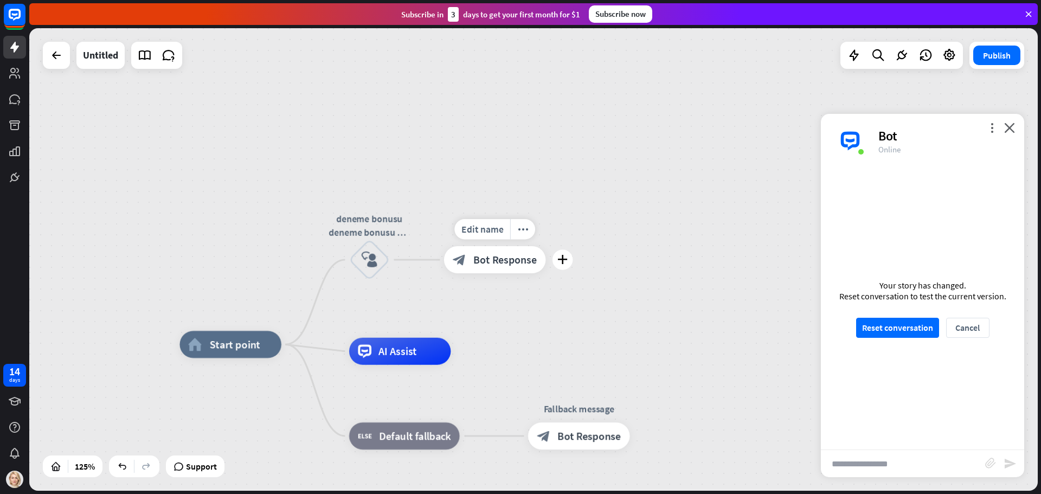
click at [493, 255] on span "Bot Response" at bounding box center [505, 260] width 64 height 14
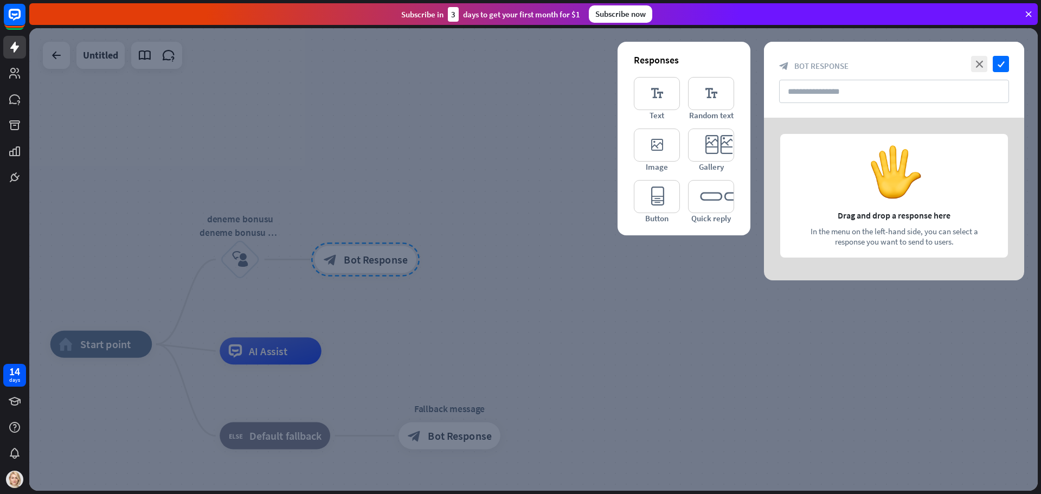
click at [907, 229] on div at bounding box center [894, 199] width 260 height 163
click at [824, 89] on input "text" at bounding box center [894, 91] width 230 height 23
paste input "**********"
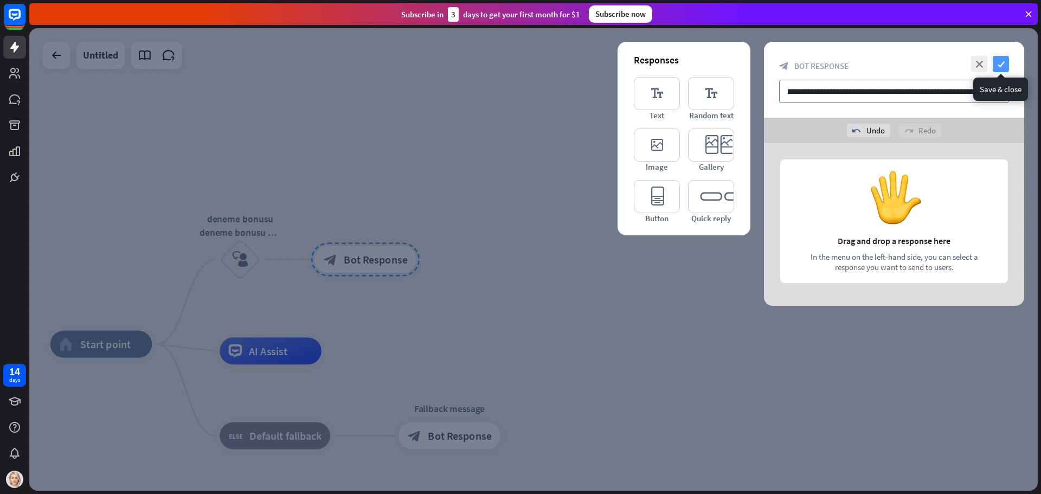
type input "**********"
click at [1006, 64] on icon "check" at bounding box center [1001, 64] width 16 height 16
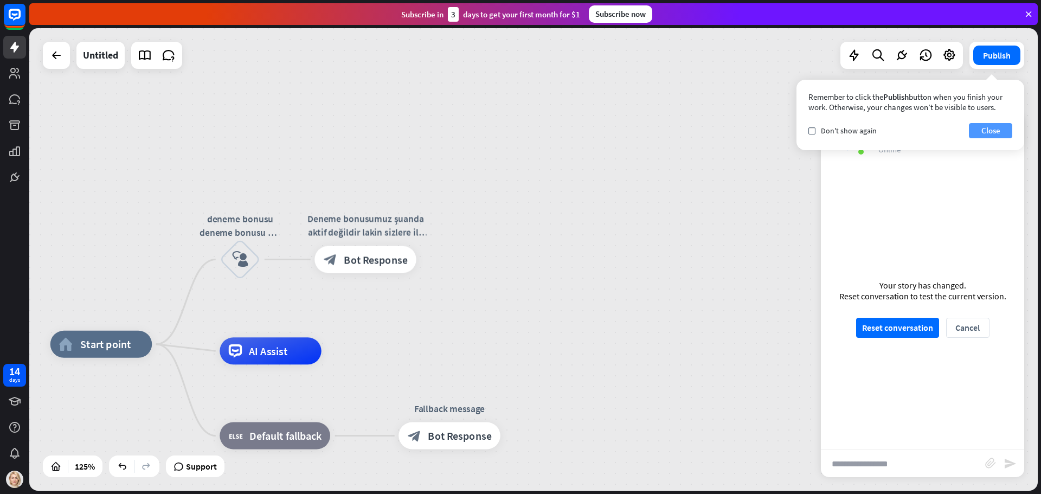
click at [988, 132] on button "Close" at bounding box center [990, 130] width 43 height 15
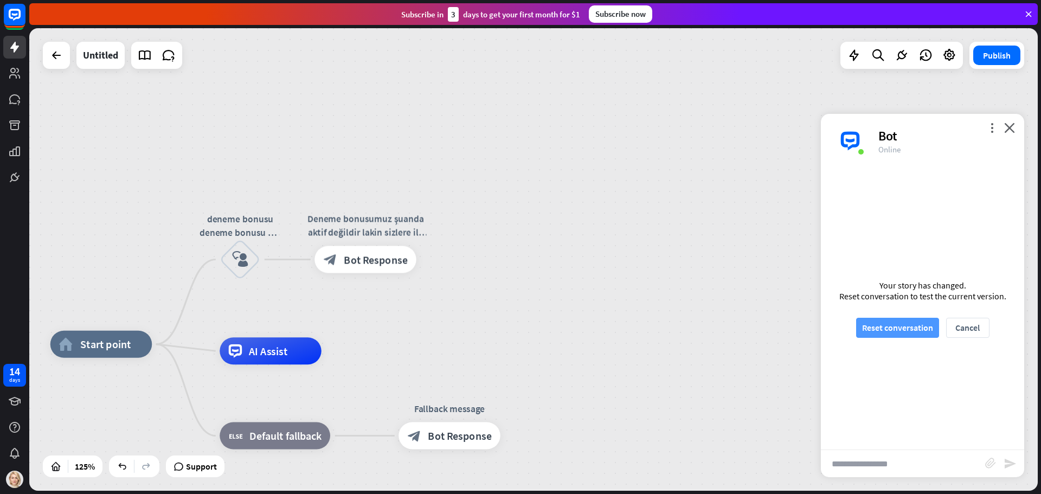
click at [913, 328] on button "Reset conversation" at bounding box center [897, 328] width 83 height 20
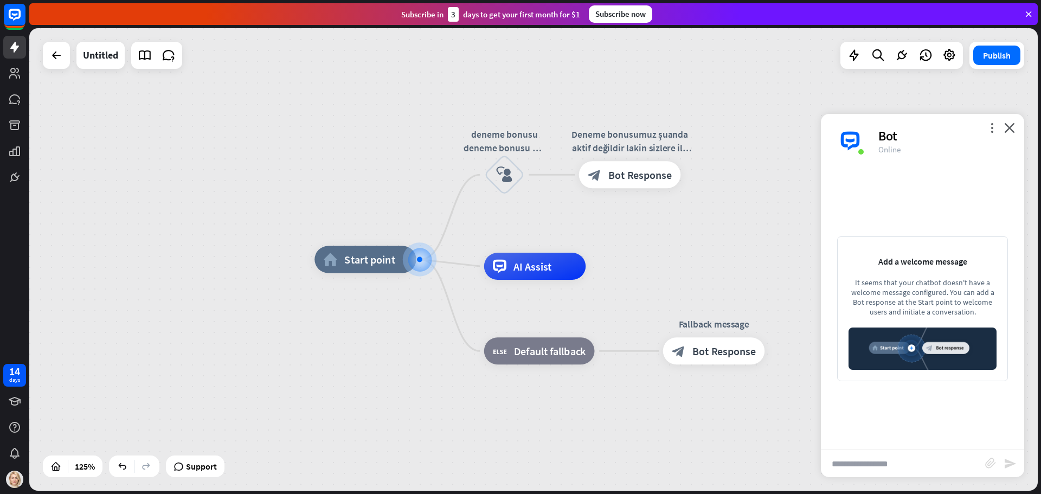
click at [901, 336] on img at bounding box center [923, 349] width 148 height 42
drag, startPoint x: 889, startPoint y: 449, endPoint x: 884, endPoint y: 461, distance: 13.2
click at [888, 450] on div "more_vert close Bot Online Add a welcome message It seems that your chatbot doe…" at bounding box center [922, 295] width 203 height 363
click at [884, 463] on input "text" at bounding box center [903, 463] width 164 height 27
type input "**********"
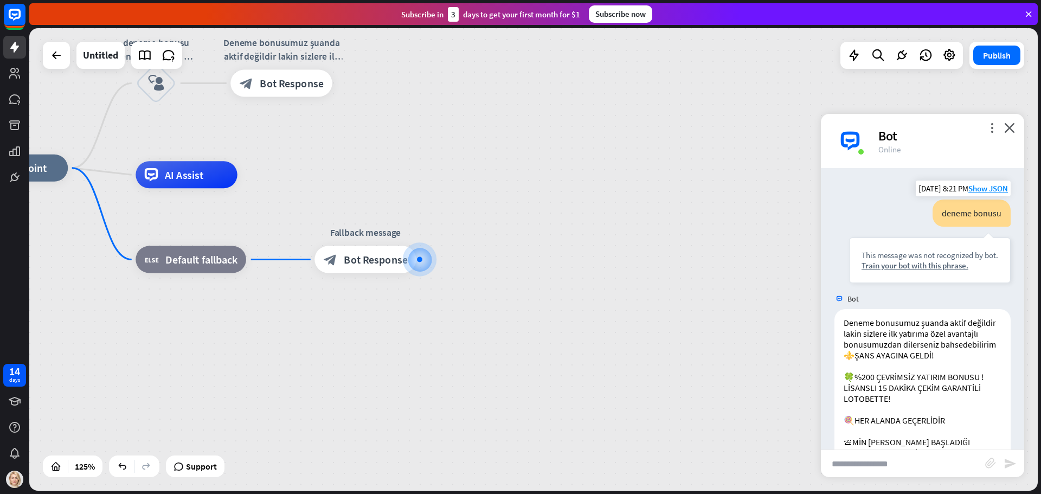
scroll to position [152, 0]
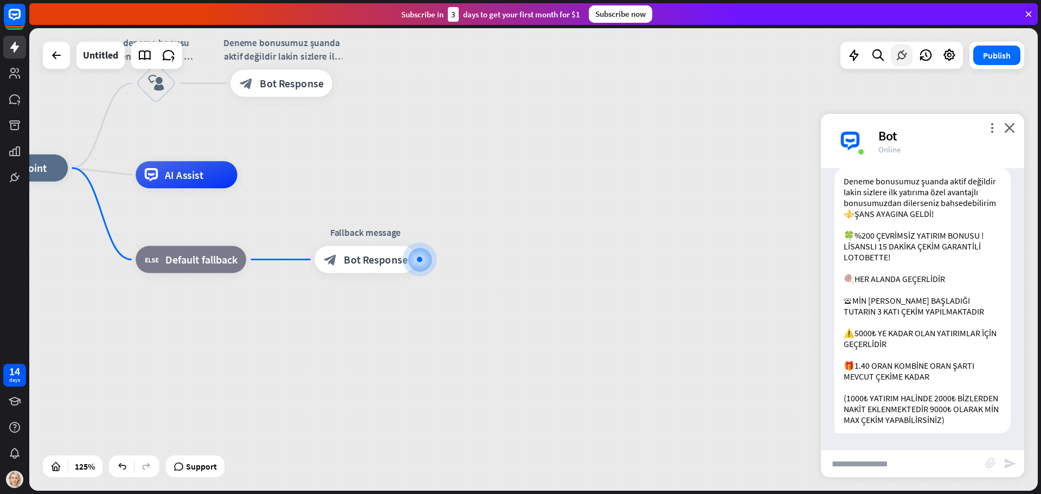
click at [907, 55] on icon at bounding box center [902, 55] width 14 height 14
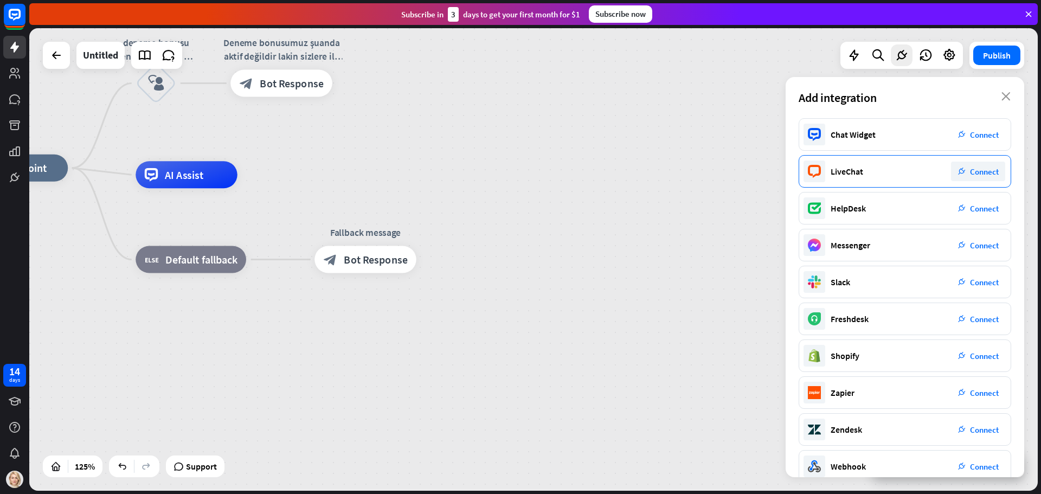
click at [977, 169] on span "Connect" at bounding box center [984, 171] width 29 height 10
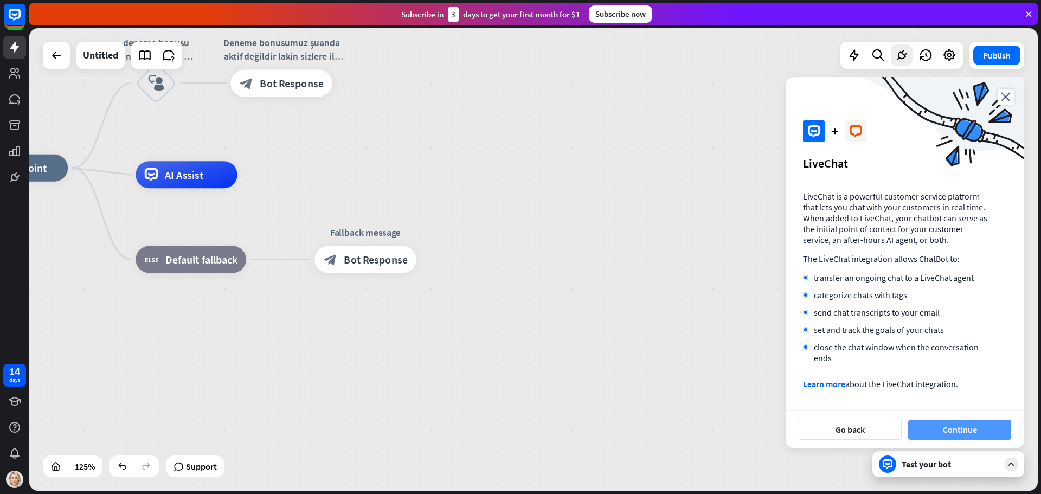
click at [947, 426] on button "Continue" at bounding box center [959, 430] width 103 height 20
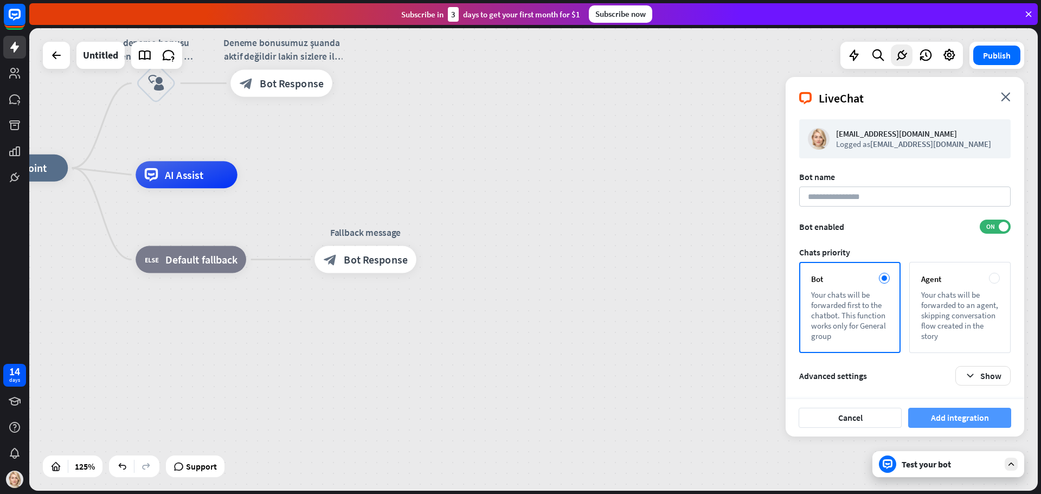
click at [944, 414] on button "Add integration" at bounding box center [959, 418] width 103 height 20
click at [865, 196] on input at bounding box center [904, 197] width 211 height 20
type input "******"
click at [950, 416] on button "Add integration" at bounding box center [959, 418] width 103 height 20
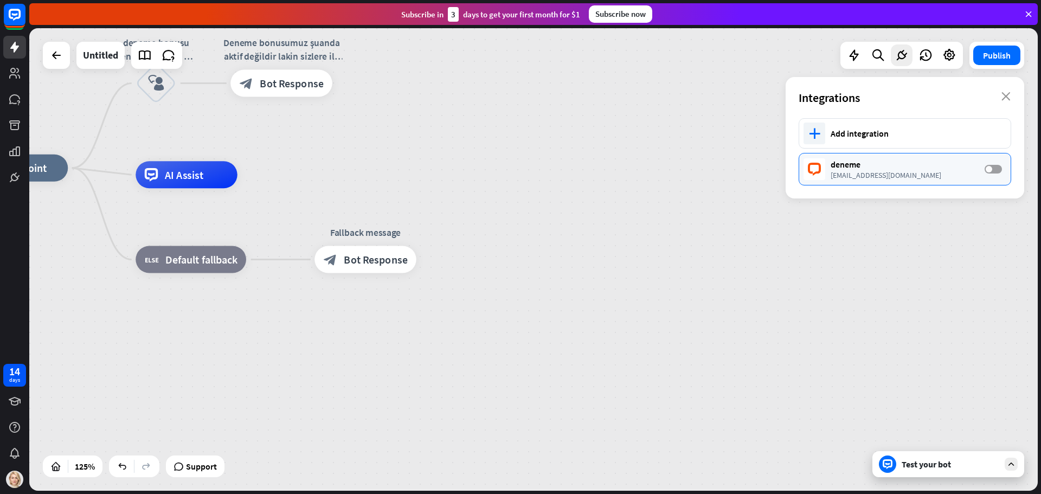
click at [998, 171] on label "OFF" at bounding box center [993, 169] width 17 height 9
click at [996, 171] on span at bounding box center [998, 169] width 7 height 7
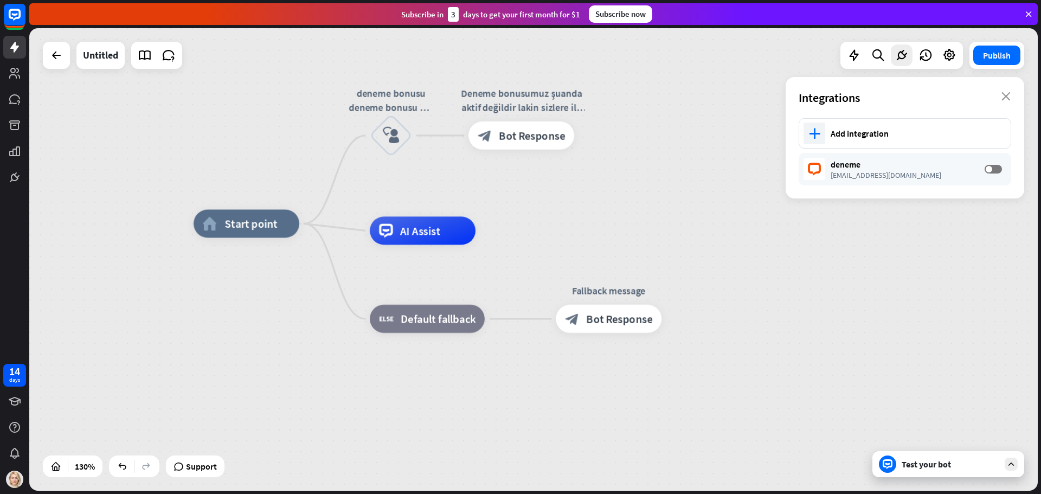
drag, startPoint x: 300, startPoint y: 336, endPoint x: 564, endPoint y: 396, distance: 270.9
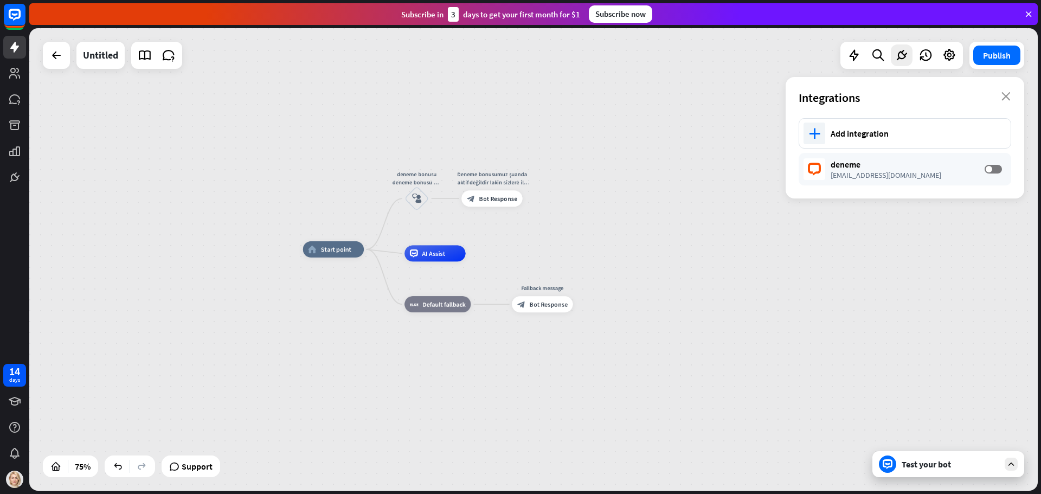
drag, startPoint x: 448, startPoint y: 397, endPoint x: 446, endPoint y: 365, distance: 32.6
click at [446, 365] on div "home_2 Start point deneme bonusu deneme bonusu var mı deneme bonusu aktif mi de…" at bounding box center [681, 422] width 756 height 347
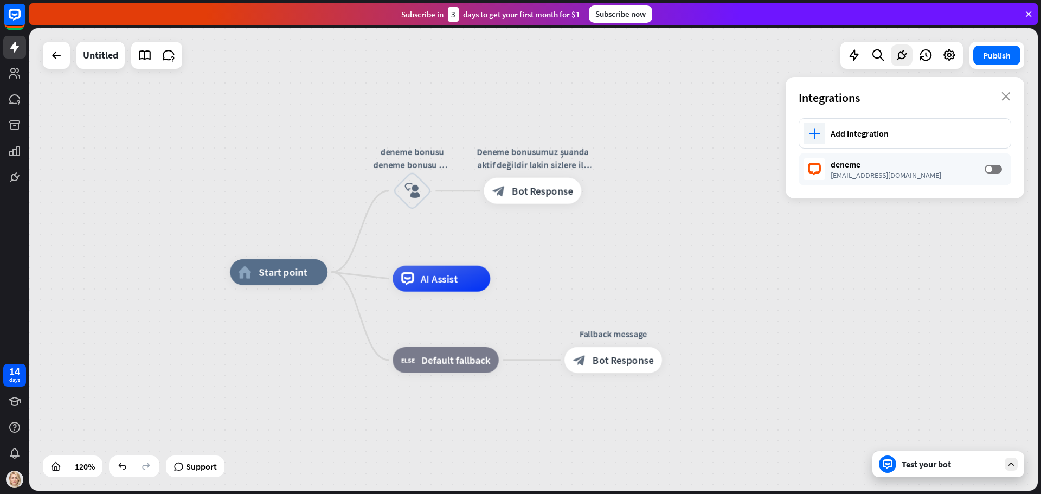
drag, startPoint x: 368, startPoint y: 329, endPoint x: 367, endPoint y: 427, distance: 98.2
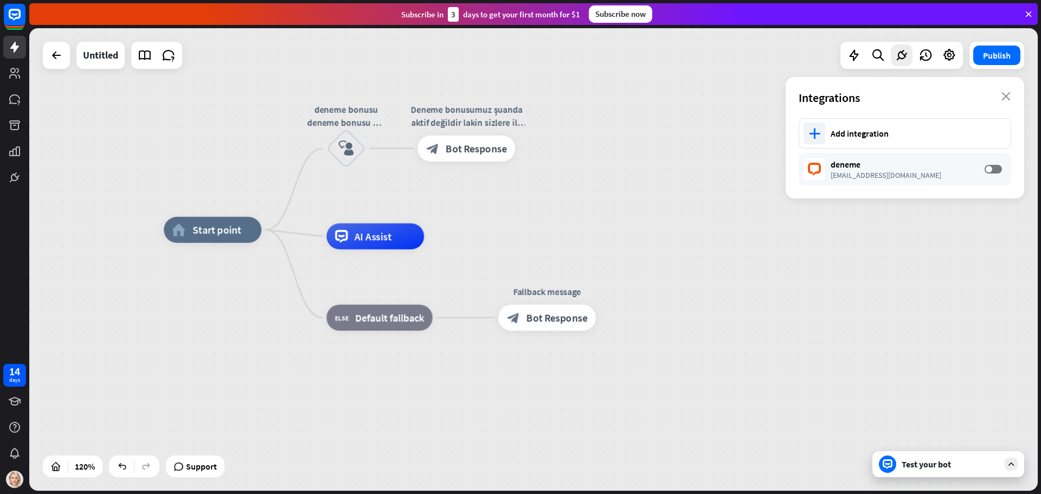
drag, startPoint x: 363, startPoint y: 414, endPoint x: 310, endPoint y: 365, distance: 72.2
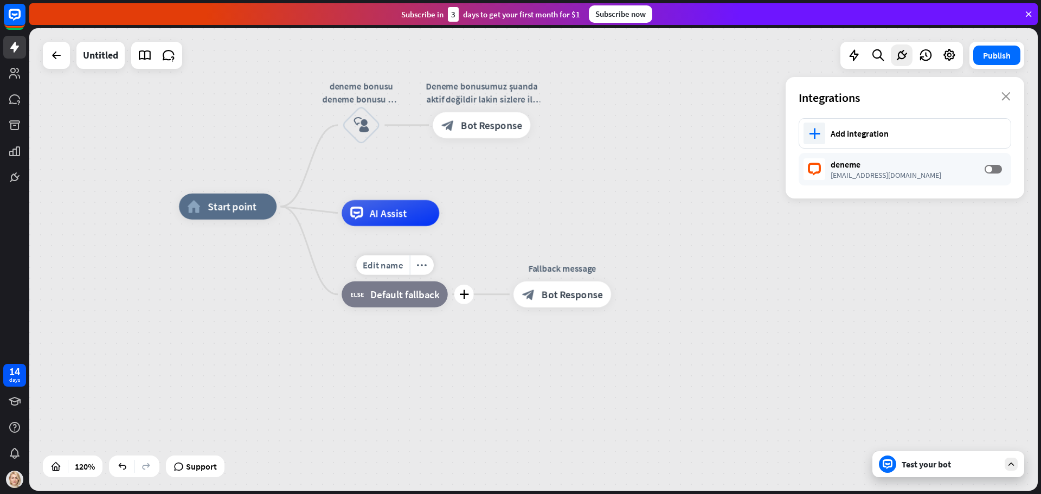
drag, startPoint x: 316, startPoint y: 273, endPoint x: 331, endPoint y: 256, distance: 22.7
click at [342, 281] on div "Edit name more_horiz plus block_fallback Default fallback" at bounding box center [395, 294] width 106 height 26
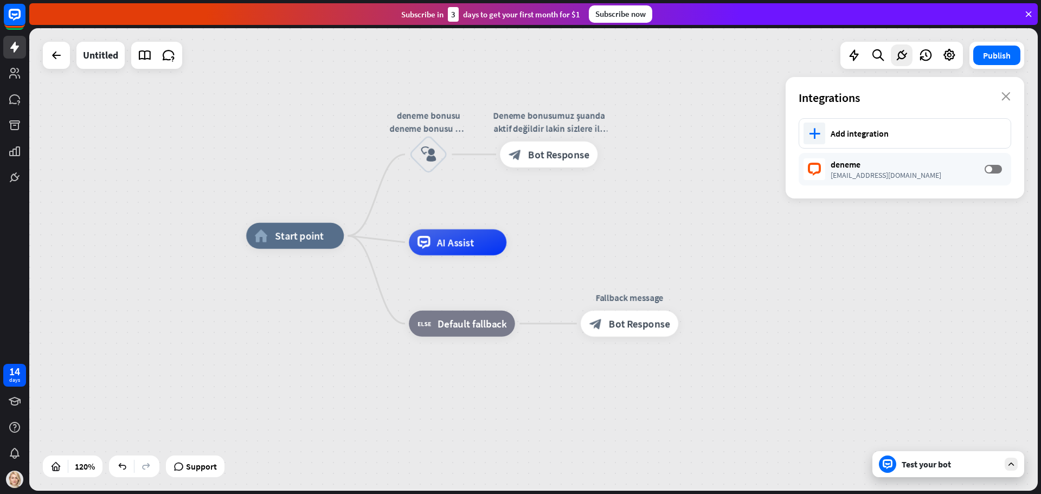
drag, startPoint x: 316, startPoint y: 296, endPoint x: 375, endPoint y: 311, distance: 61.0
click at [908, 461] on div "Test your bot" at bounding box center [951, 464] width 98 height 11
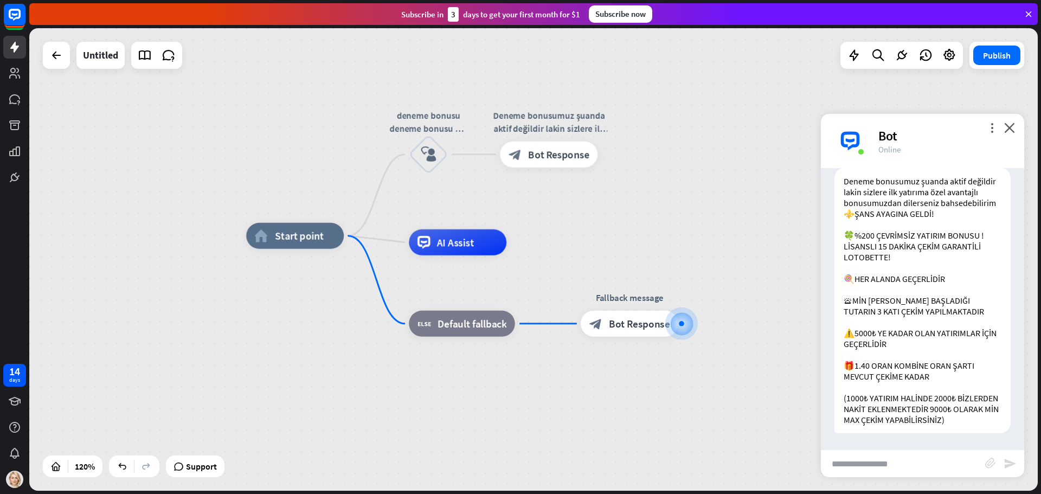
drag, startPoint x: 901, startPoint y: 432, endPoint x: 901, endPoint y: 445, distance: 12.5
click at [901, 433] on div "Deneme bonusumuz şuanda aktif değildir lakin sizlere ilk yatırıma özel avantajl…" at bounding box center [922, 303] width 203 height 271
click at [902, 453] on input "text" at bounding box center [903, 463] width 164 height 27
click at [901, 456] on input "text" at bounding box center [903, 463] width 164 height 27
